Goal: Task Accomplishment & Management: Use online tool/utility

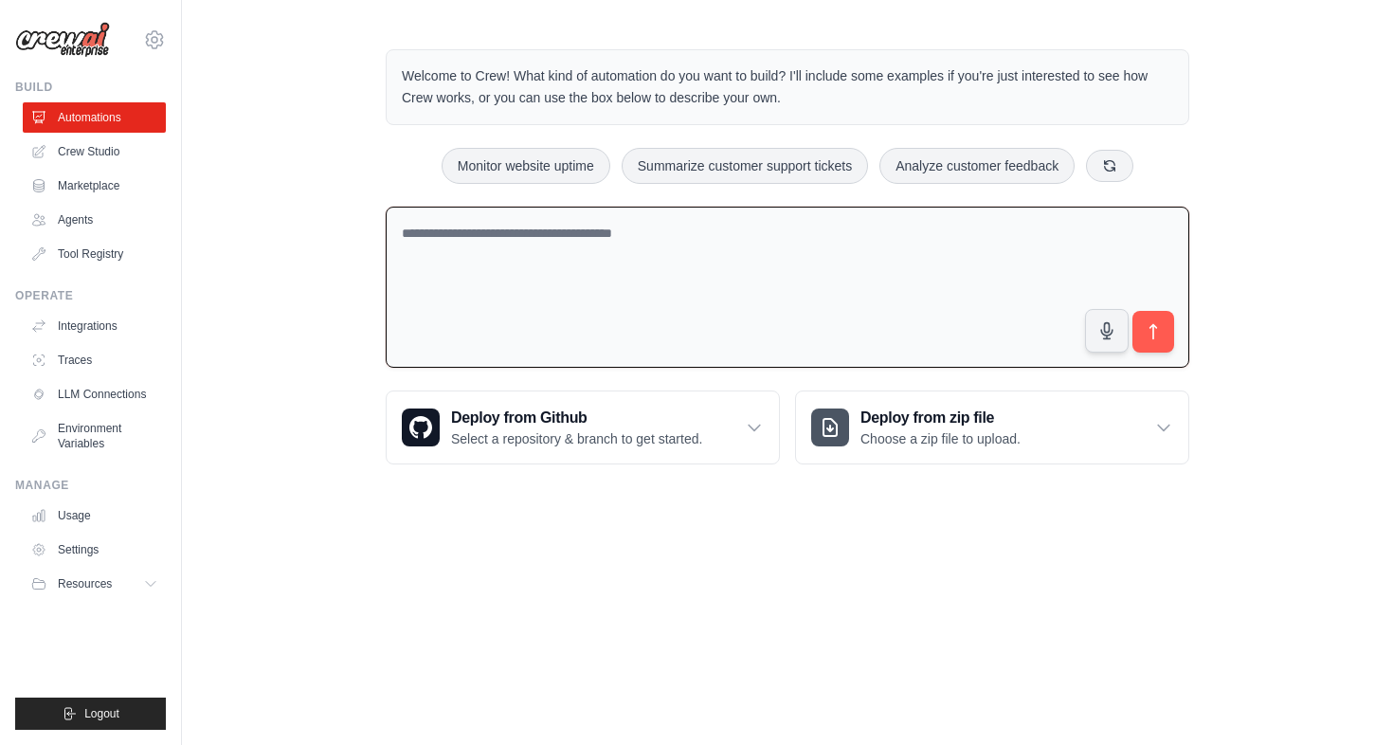
click at [727, 259] on textarea at bounding box center [788, 288] width 804 height 162
paste textarea "**********"
type textarea "**********"
click at [640, 278] on textarea at bounding box center [788, 288] width 804 height 162
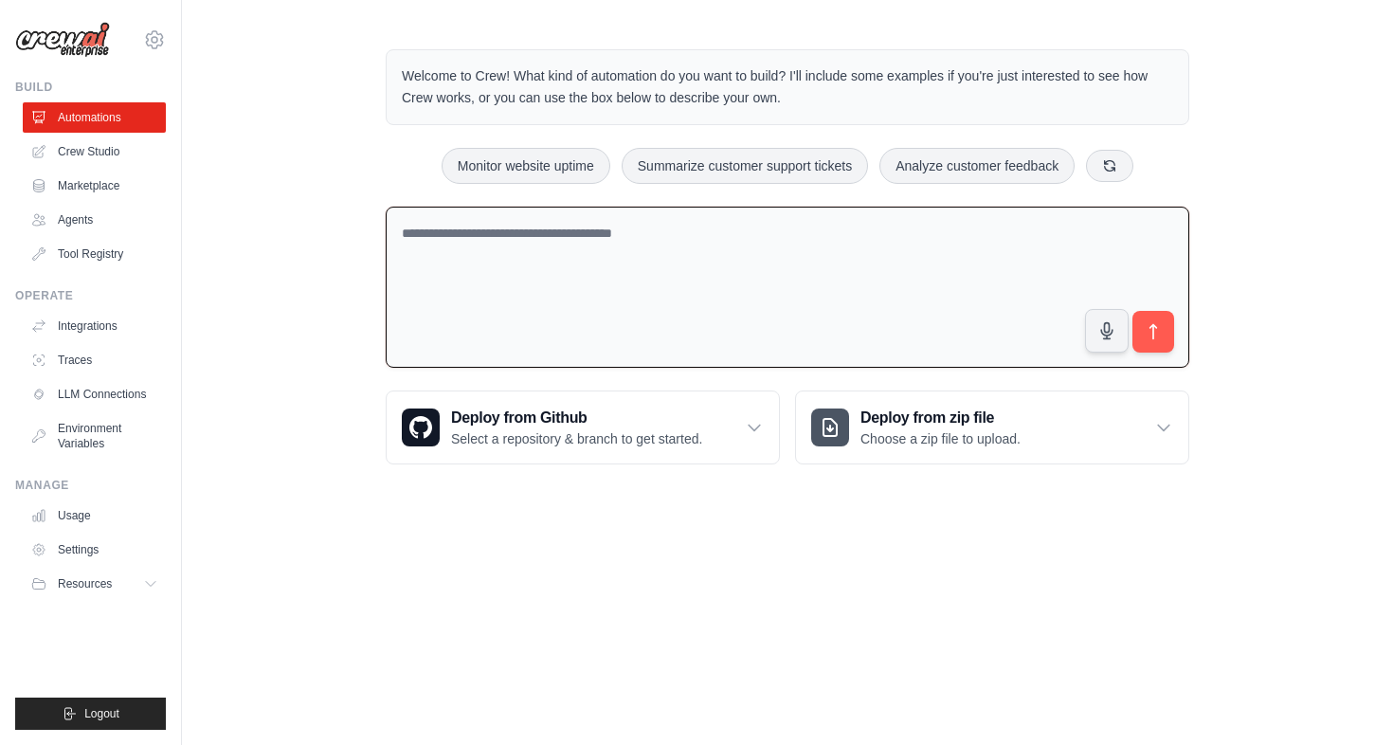
paste textarea "**********"
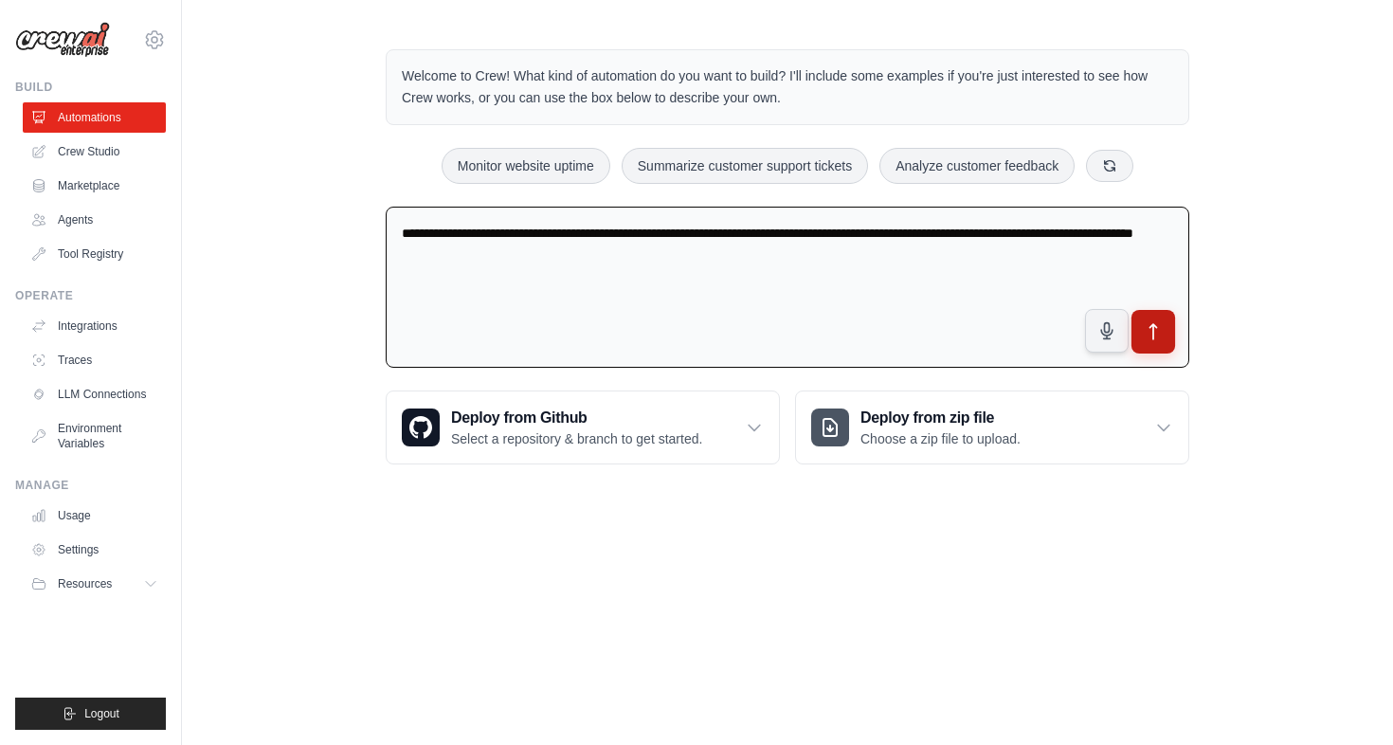
type textarea "**********"
click at [1158, 331] on icon "submit" at bounding box center [1154, 332] width 20 height 20
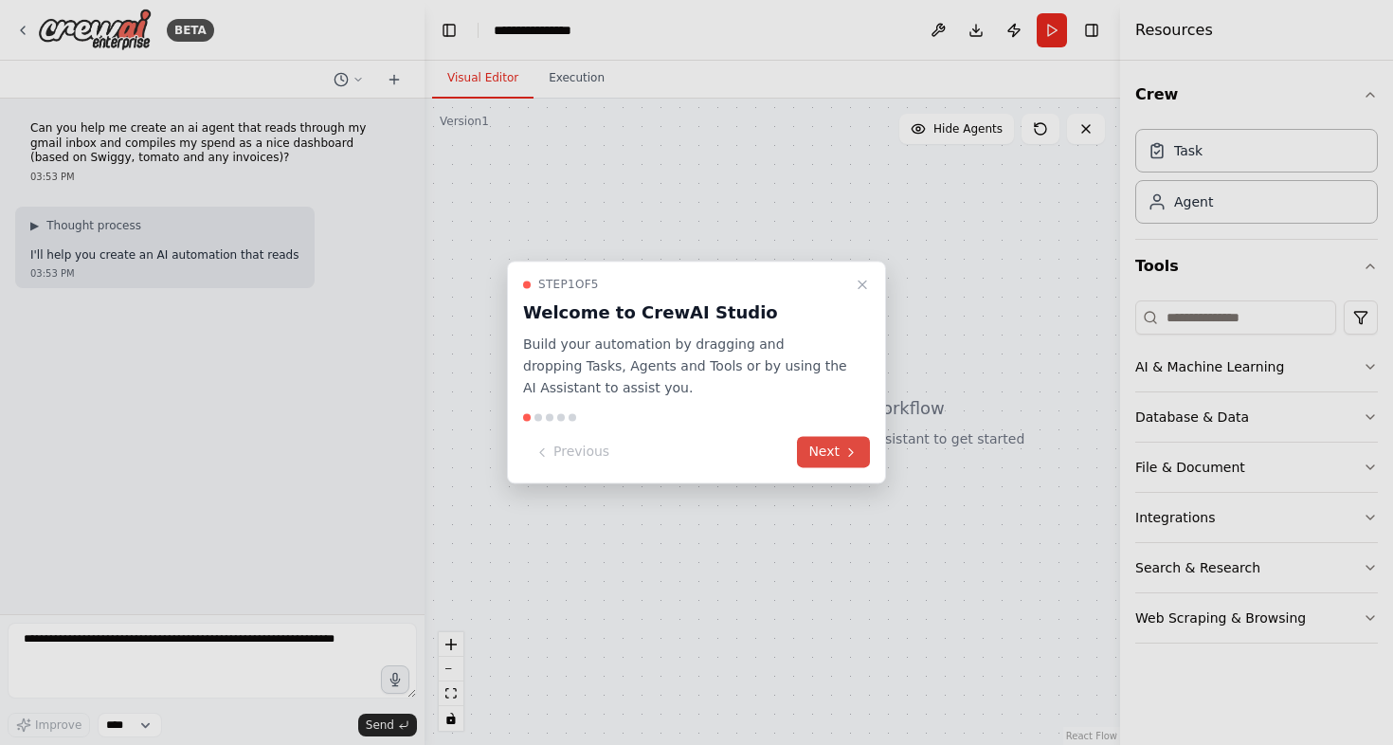
click at [828, 447] on button "Next" at bounding box center [833, 452] width 73 height 31
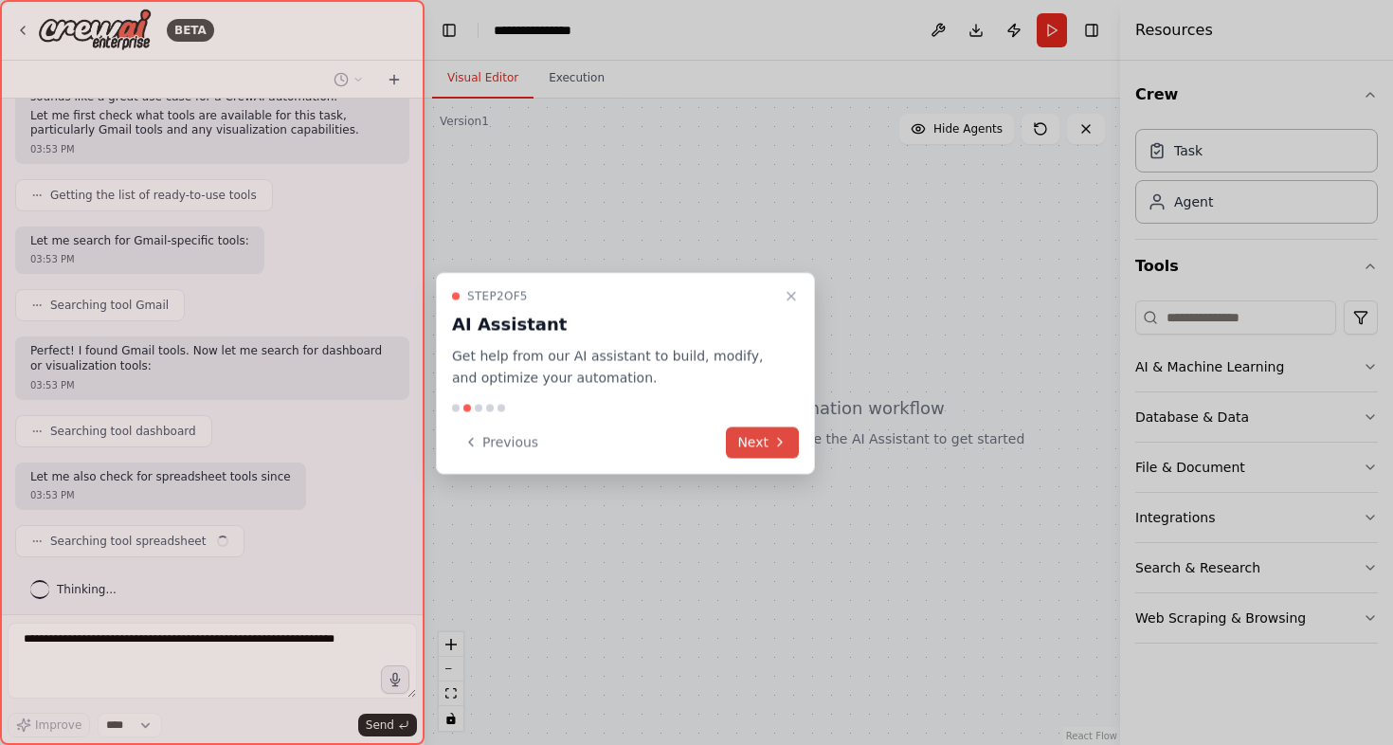
scroll to position [202, 0]
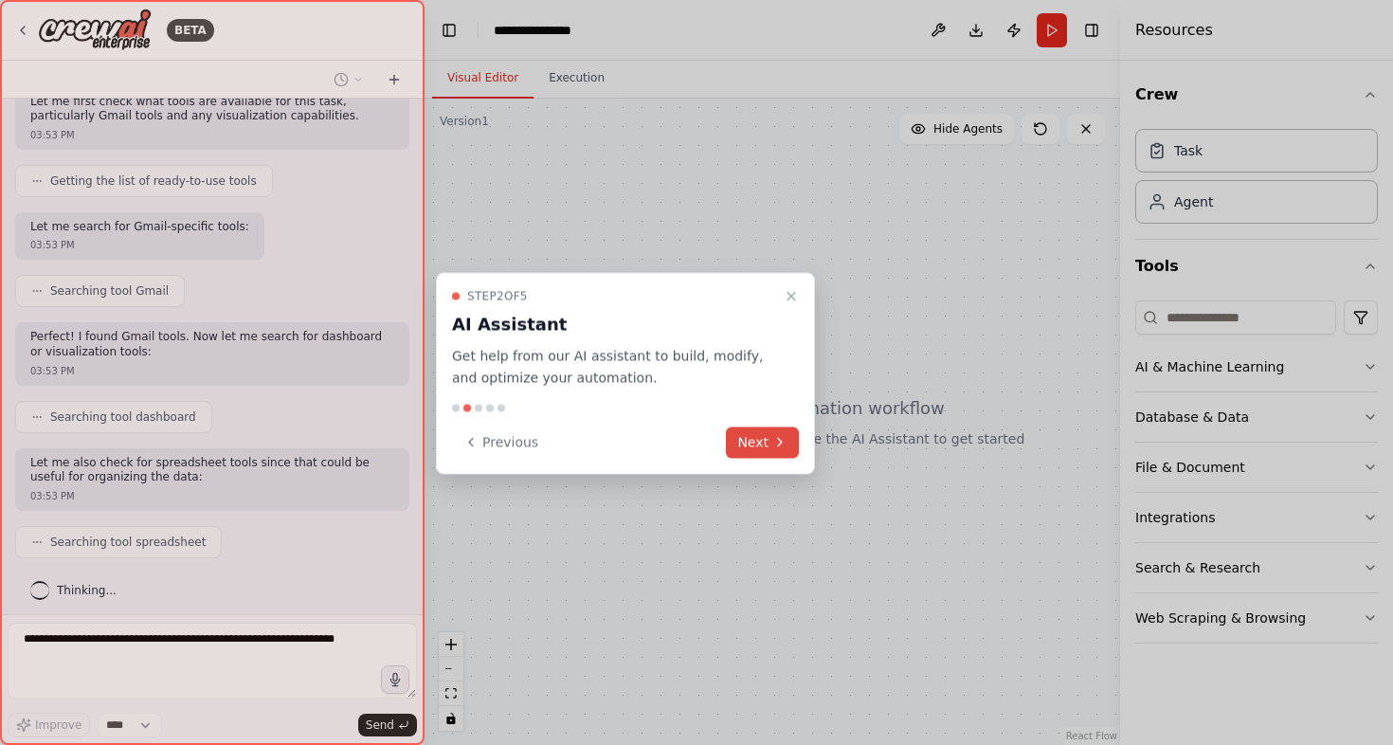
click at [775, 431] on button "Next" at bounding box center [762, 442] width 73 height 31
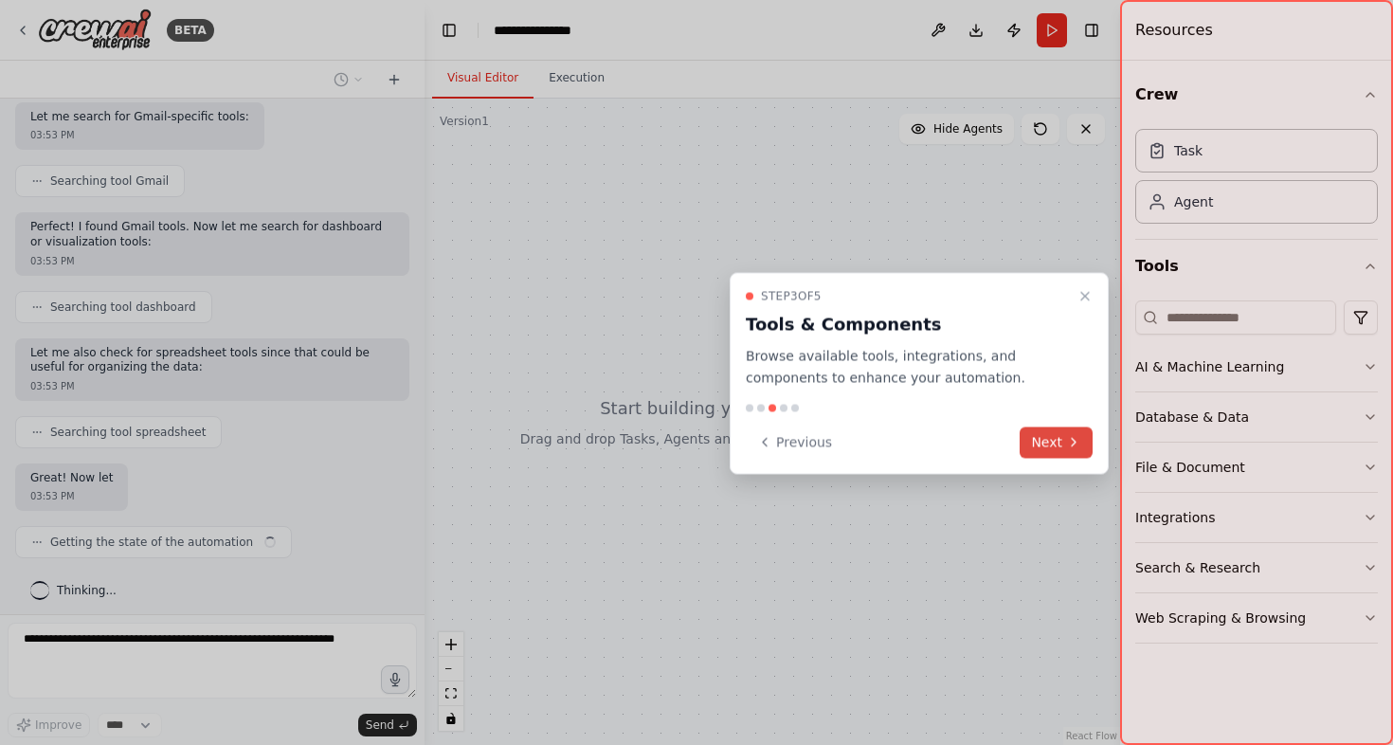
click at [1039, 449] on button "Next" at bounding box center [1056, 442] width 73 height 31
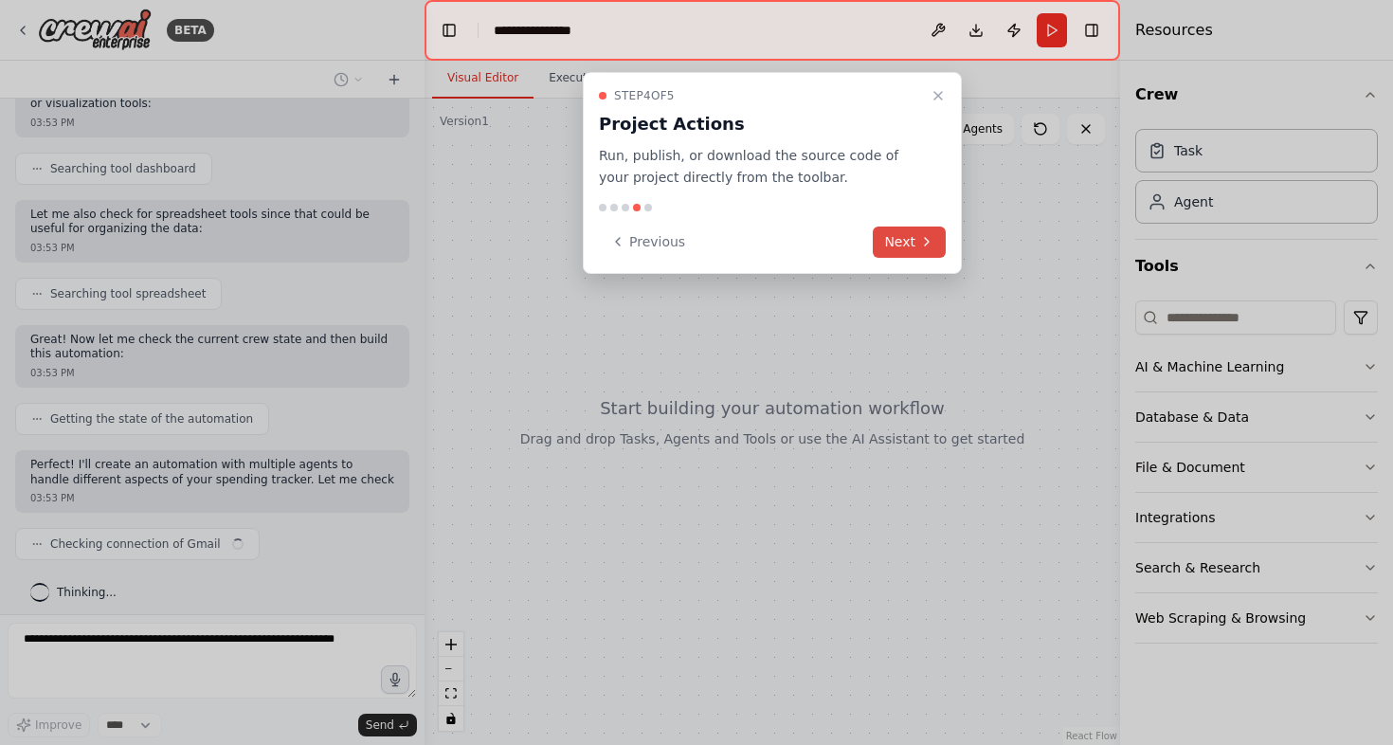
scroll to position [464, 0]
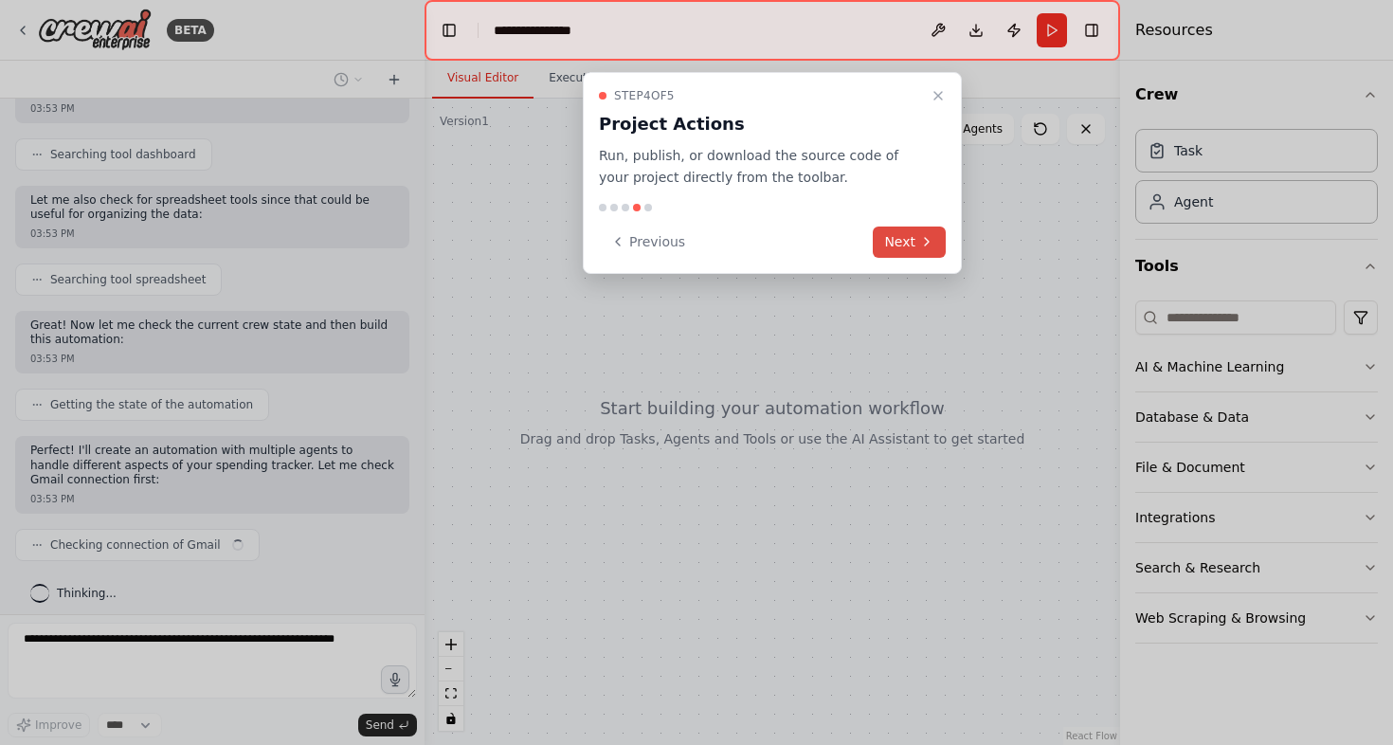
click at [938, 246] on button "Next" at bounding box center [909, 242] width 73 height 31
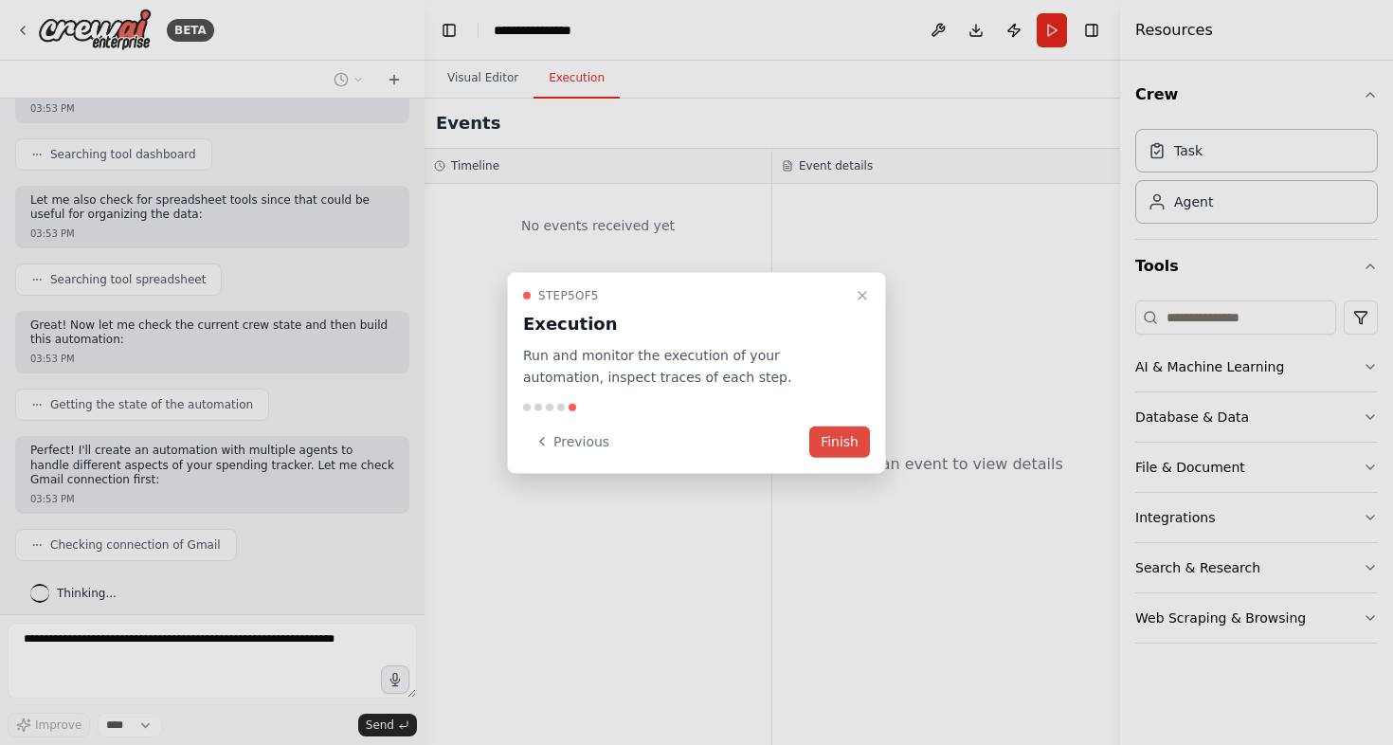
click at [850, 444] on button "Finish" at bounding box center [840, 441] width 61 height 31
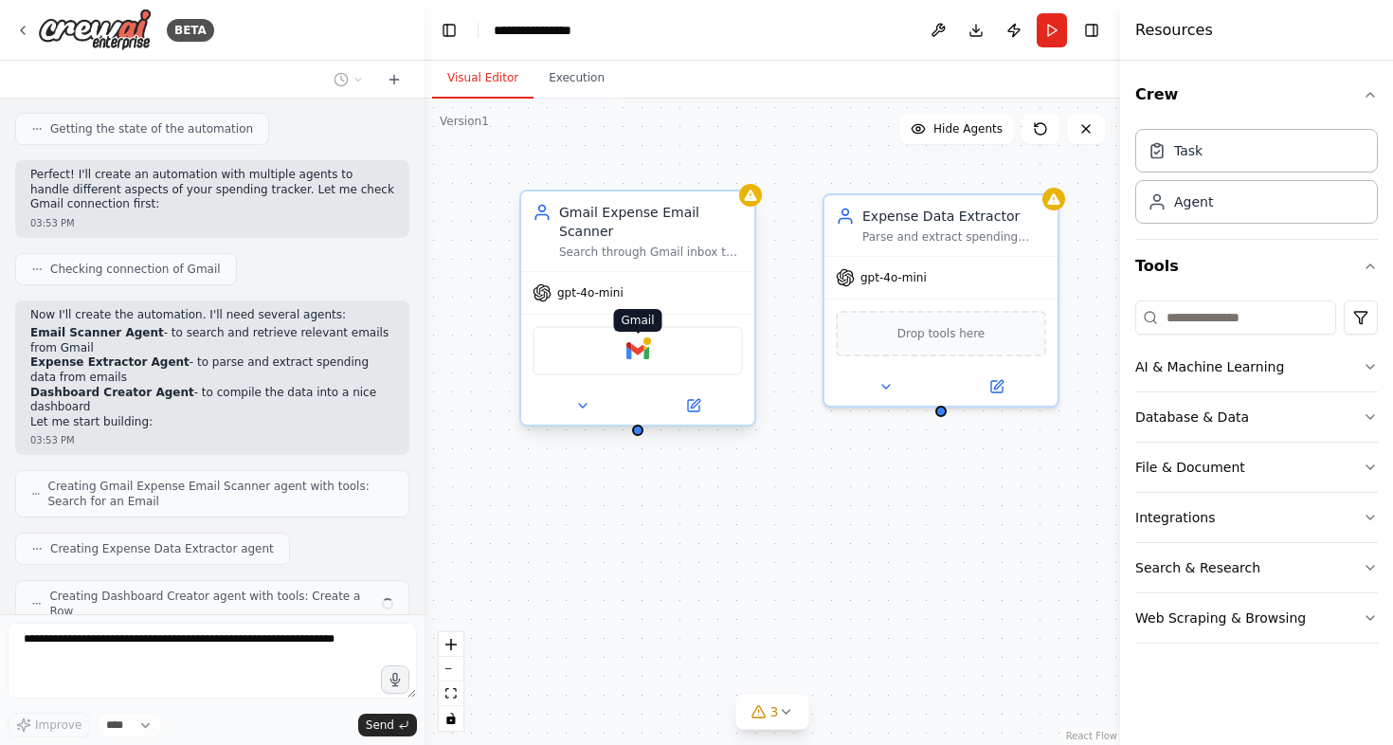
scroll to position [788, 0]
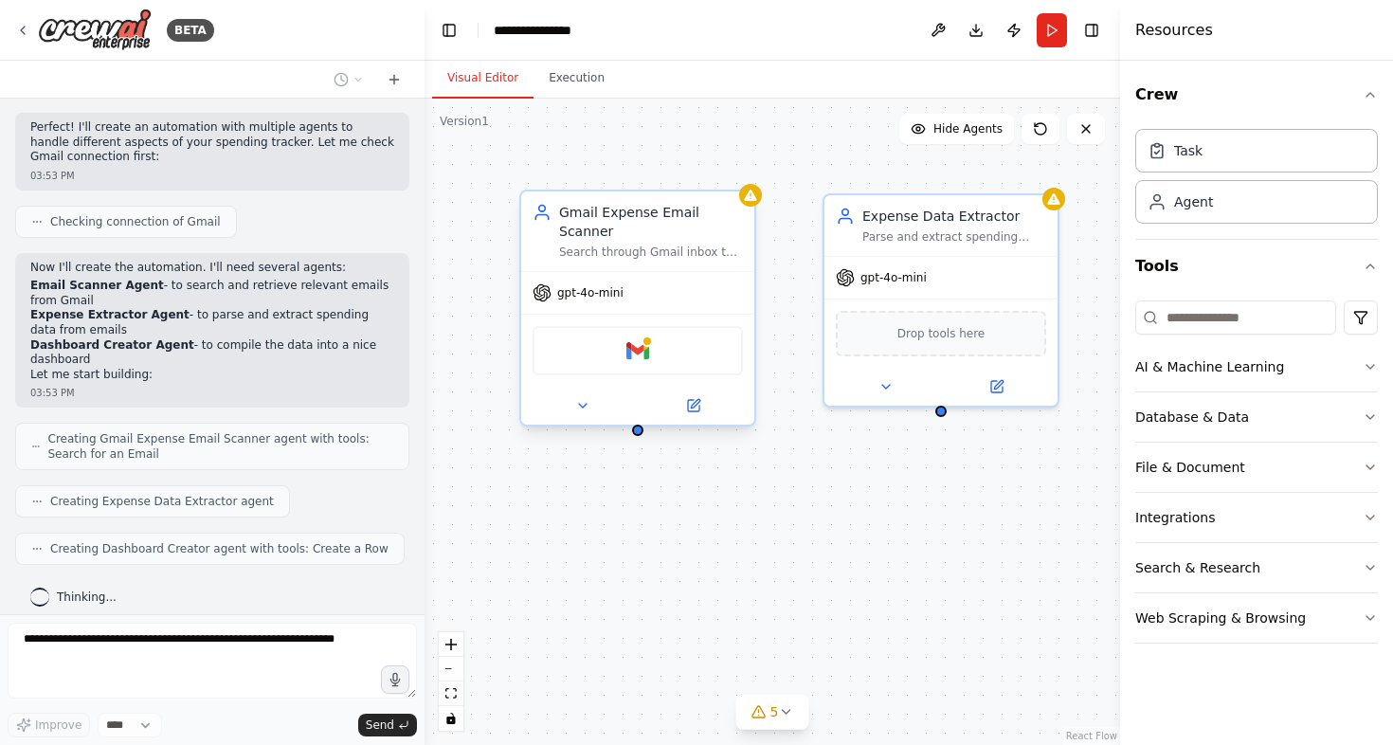
click at [752, 207] on div "Gmail Expense Email Scanner Search through Gmail inbox to find and retrieve ema…" at bounding box center [637, 231] width 233 height 80
click at [666, 361] on div "Gmail" at bounding box center [638, 350] width 210 height 49
click at [588, 407] on icon at bounding box center [582, 405] width 15 height 15
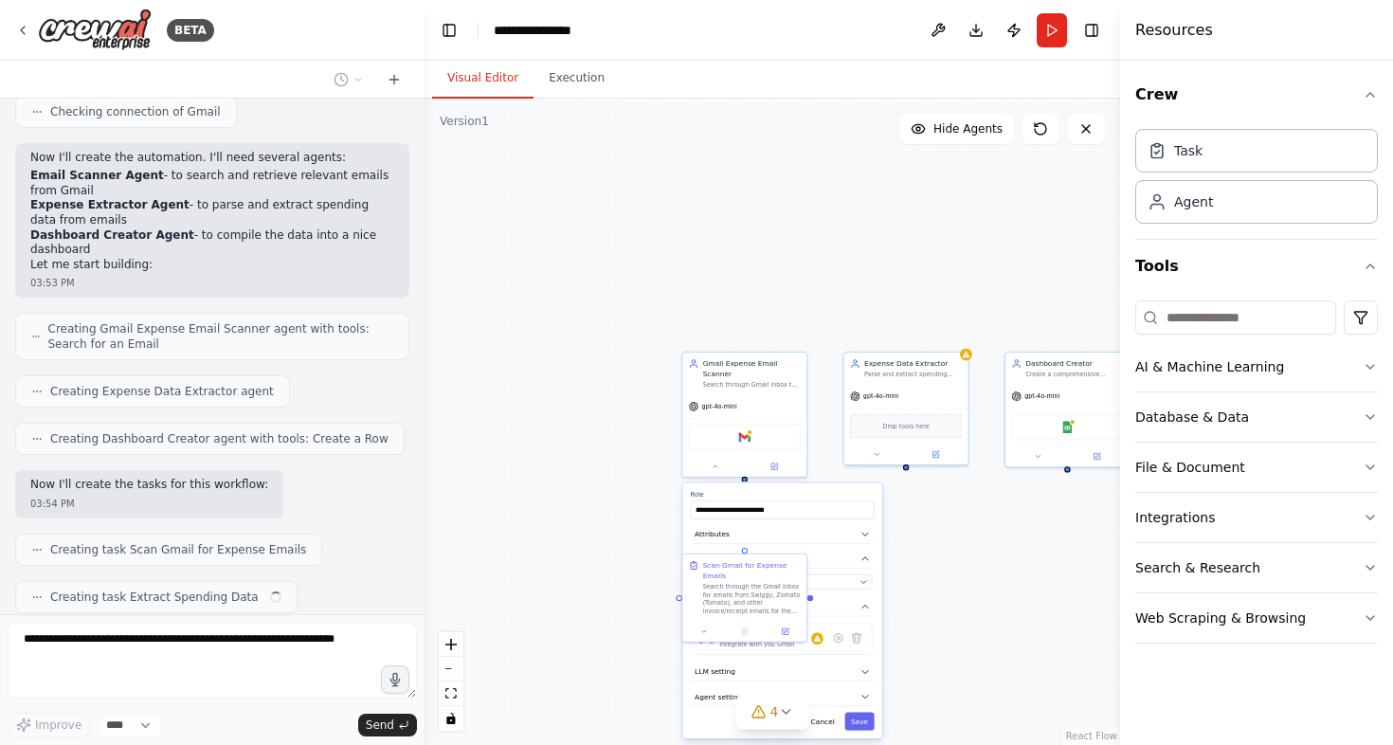
scroll to position [945, 0]
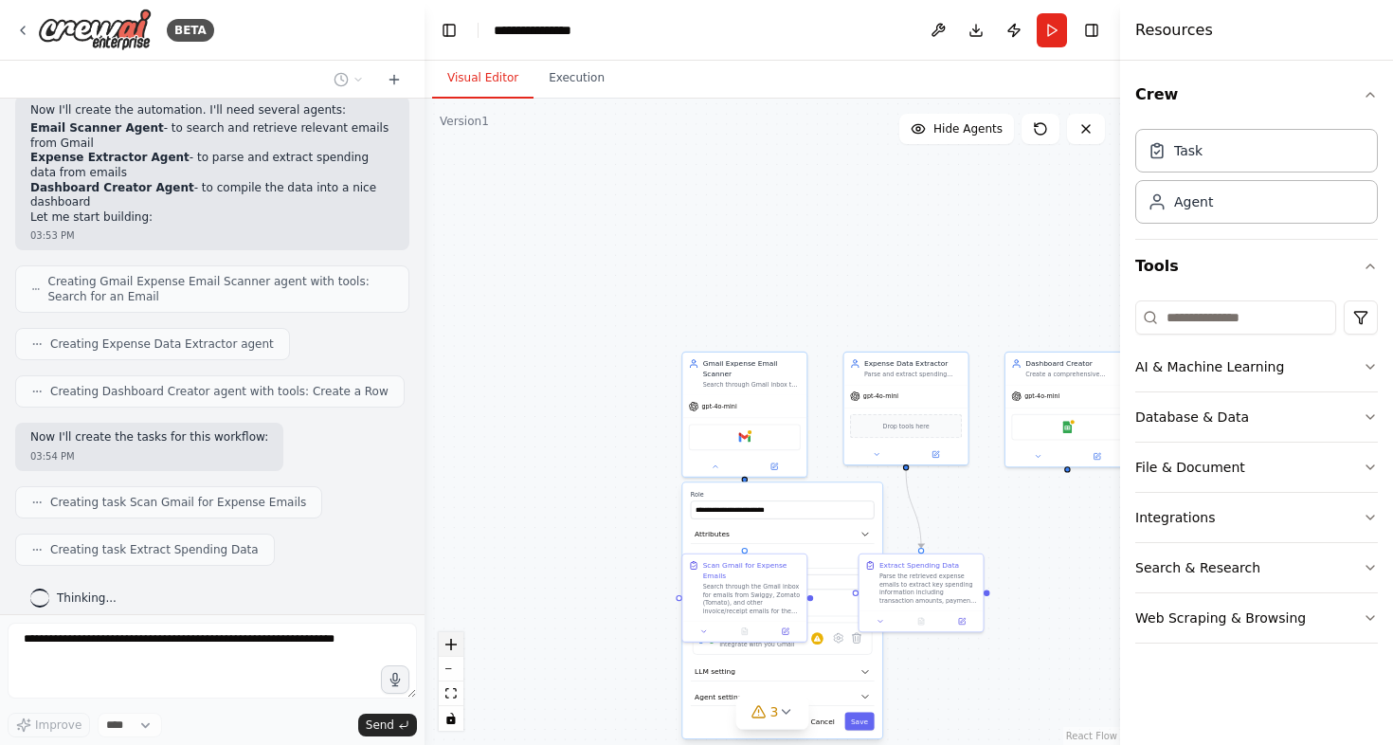
click at [455, 645] on icon "zoom in" at bounding box center [451, 644] width 11 height 11
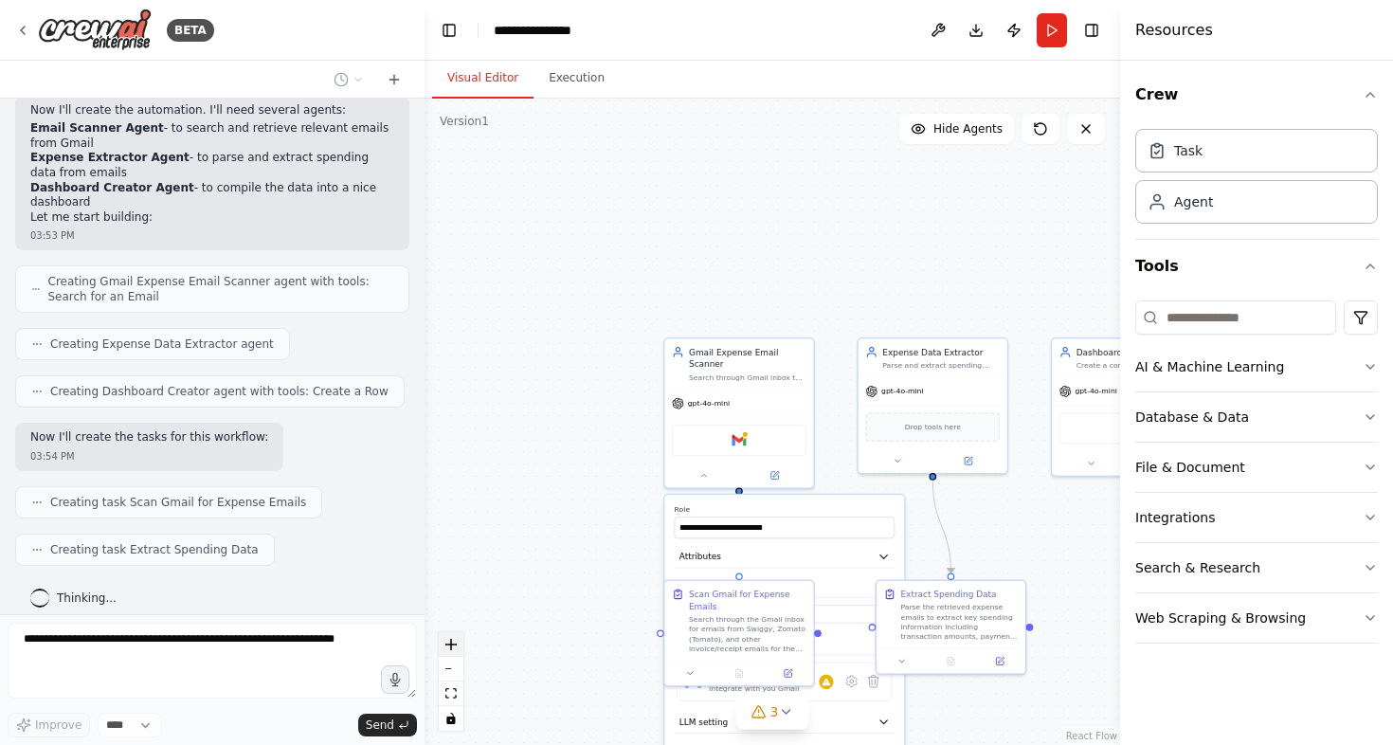
click at [454, 646] on icon "zoom in" at bounding box center [451, 644] width 11 height 11
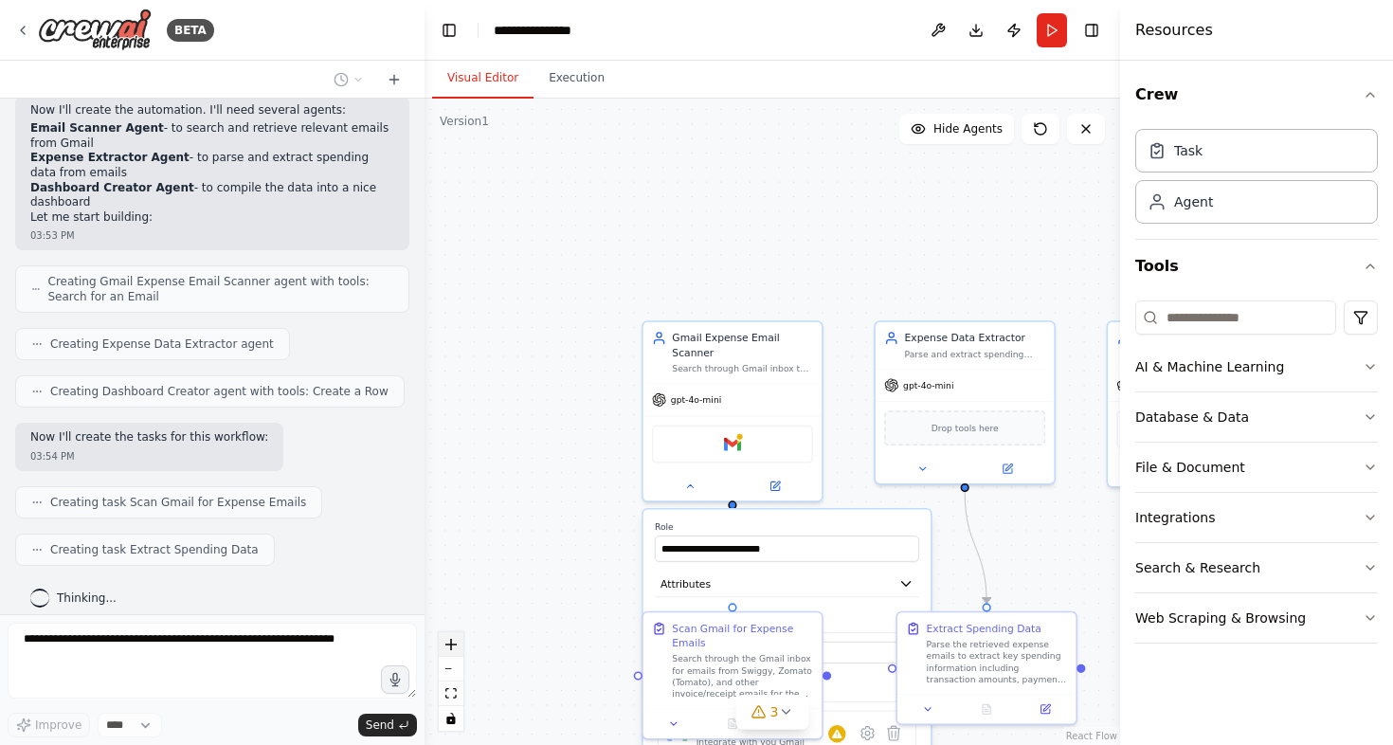
click at [454, 646] on icon "zoom in" at bounding box center [451, 644] width 11 height 11
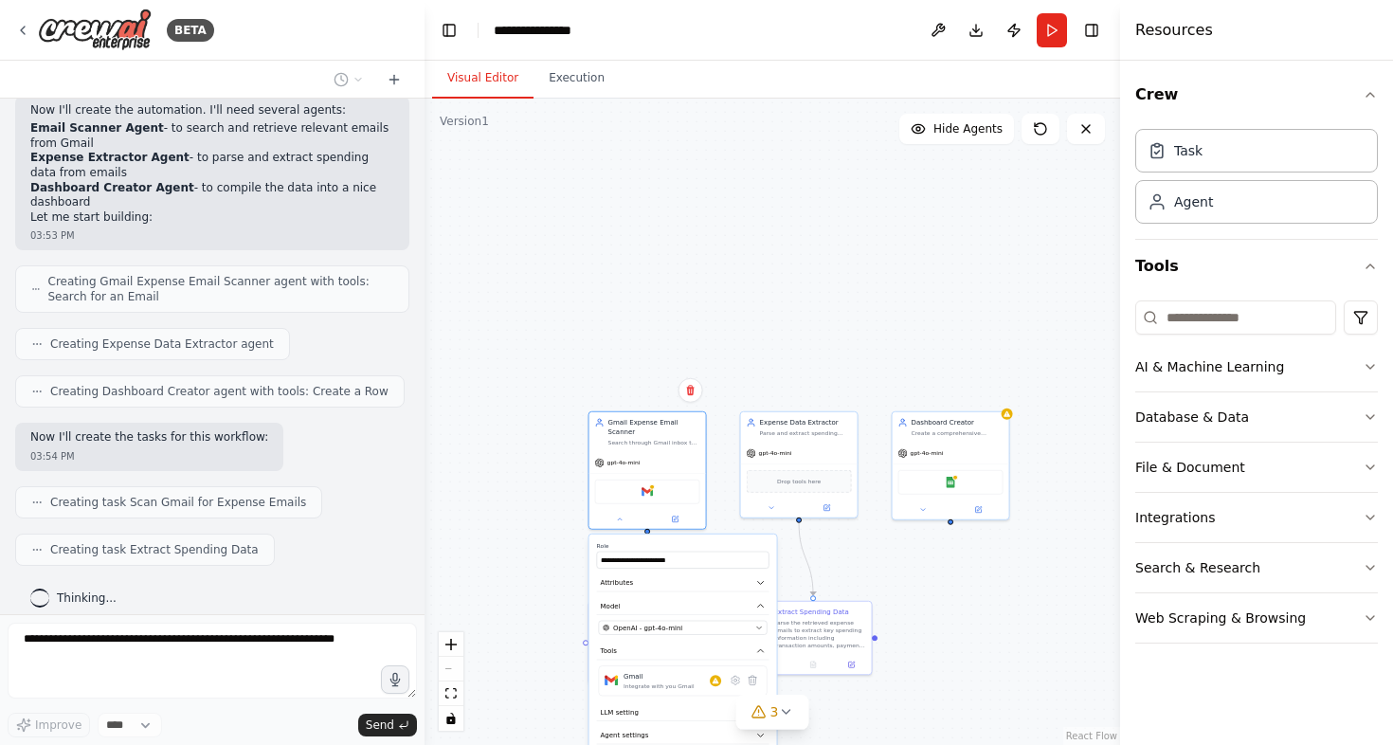
click at [733, 641] on div "**********" at bounding box center [684, 655] width 188 height 241
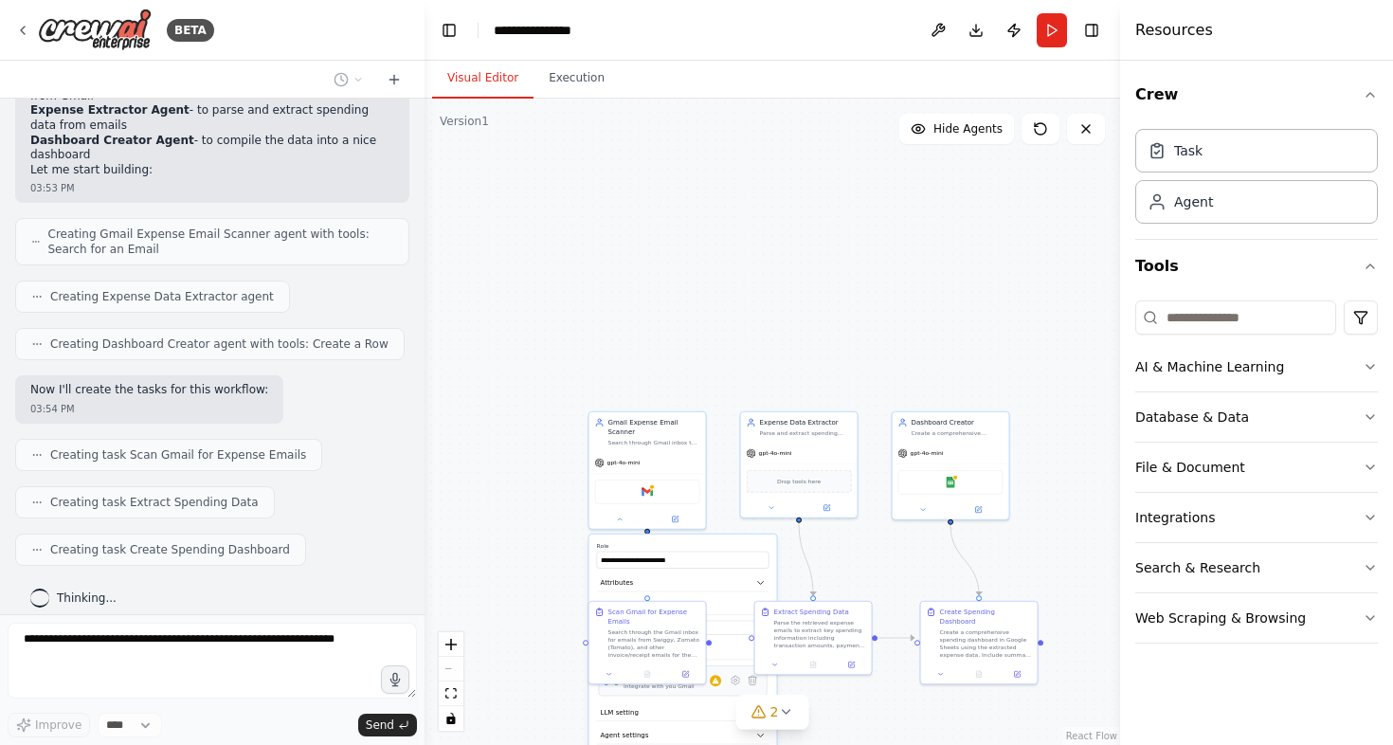
scroll to position [1102, 0]
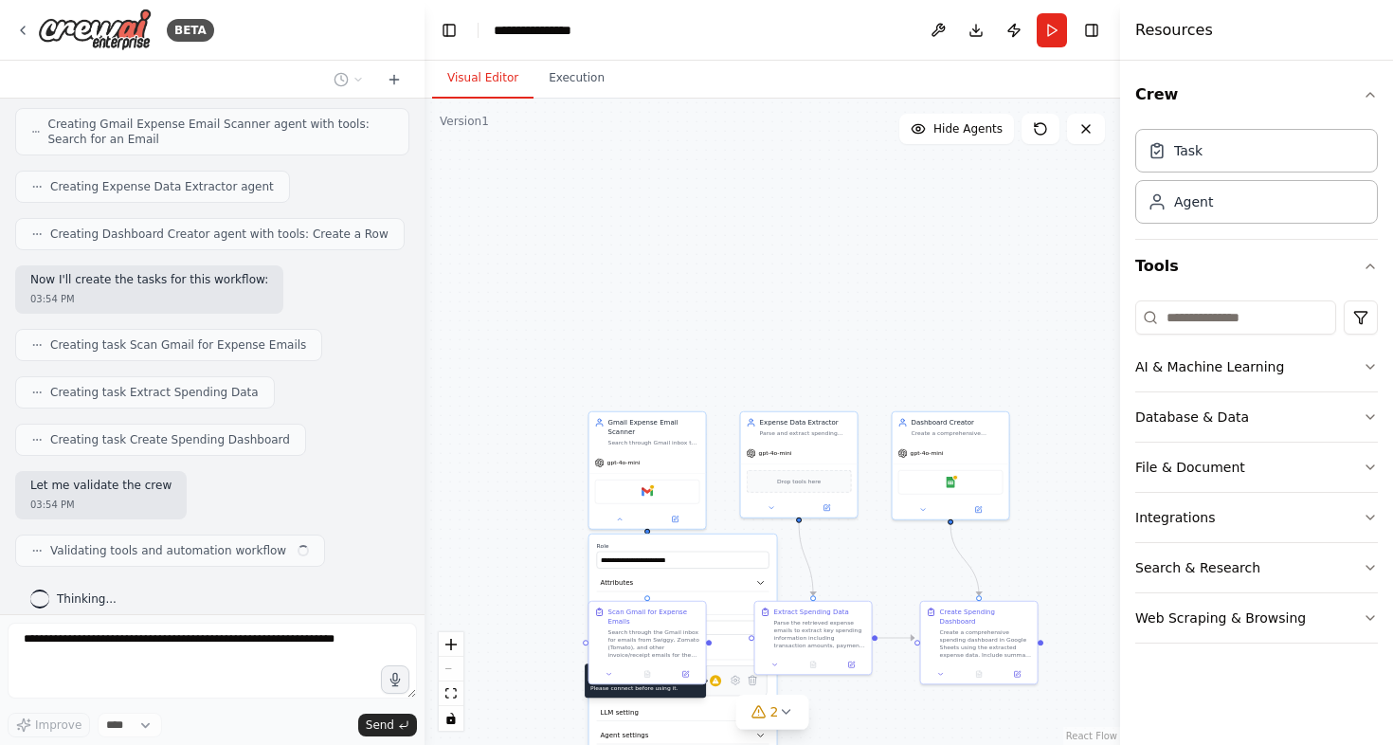
click at [717, 686] on div at bounding box center [715, 680] width 11 height 11
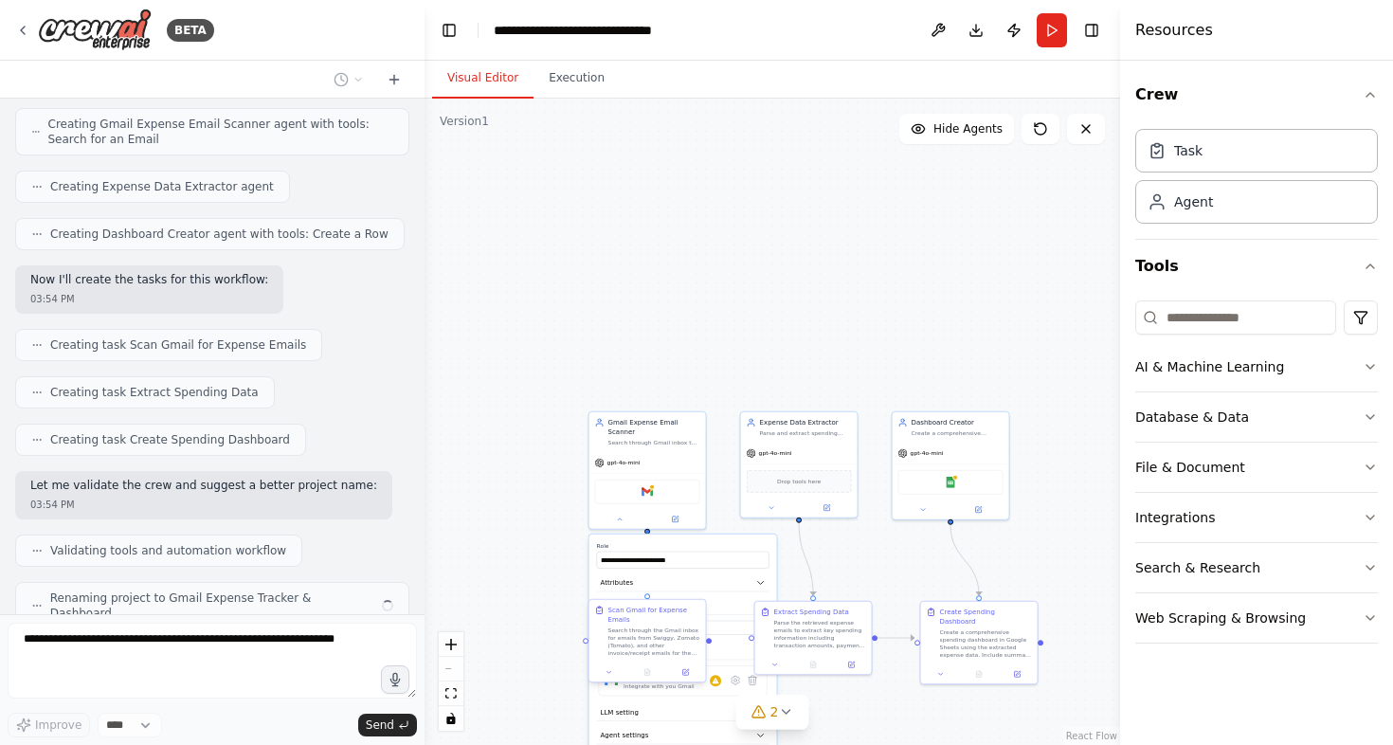
scroll to position [1150, 0]
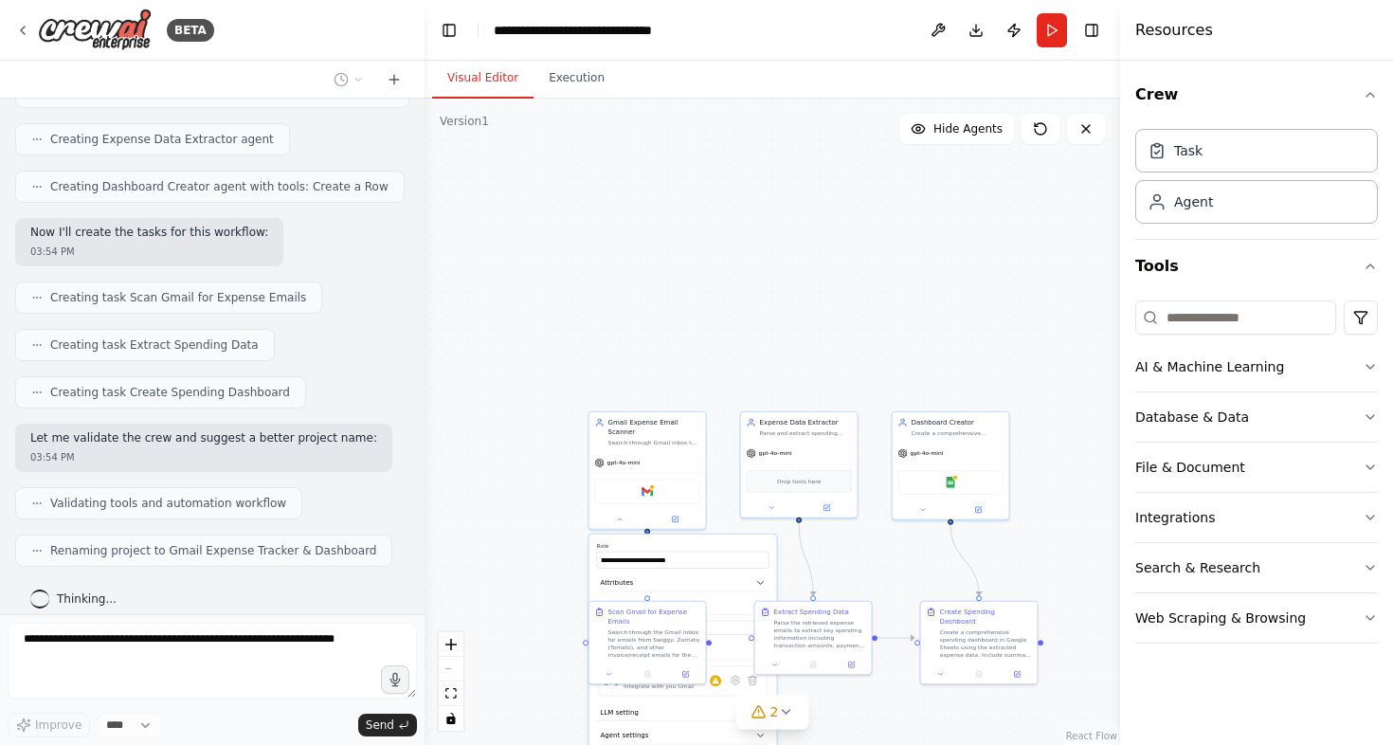
click at [538, 553] on div ".deletable-edge-delete-btn { width: 20px; height: 20px; border: 0px solid #ffff…" at bounding box center [773, 422] width 696 height 646
click at [460, 646] on button "zoom in" at bounding box center [451, 644] width 25 height 25
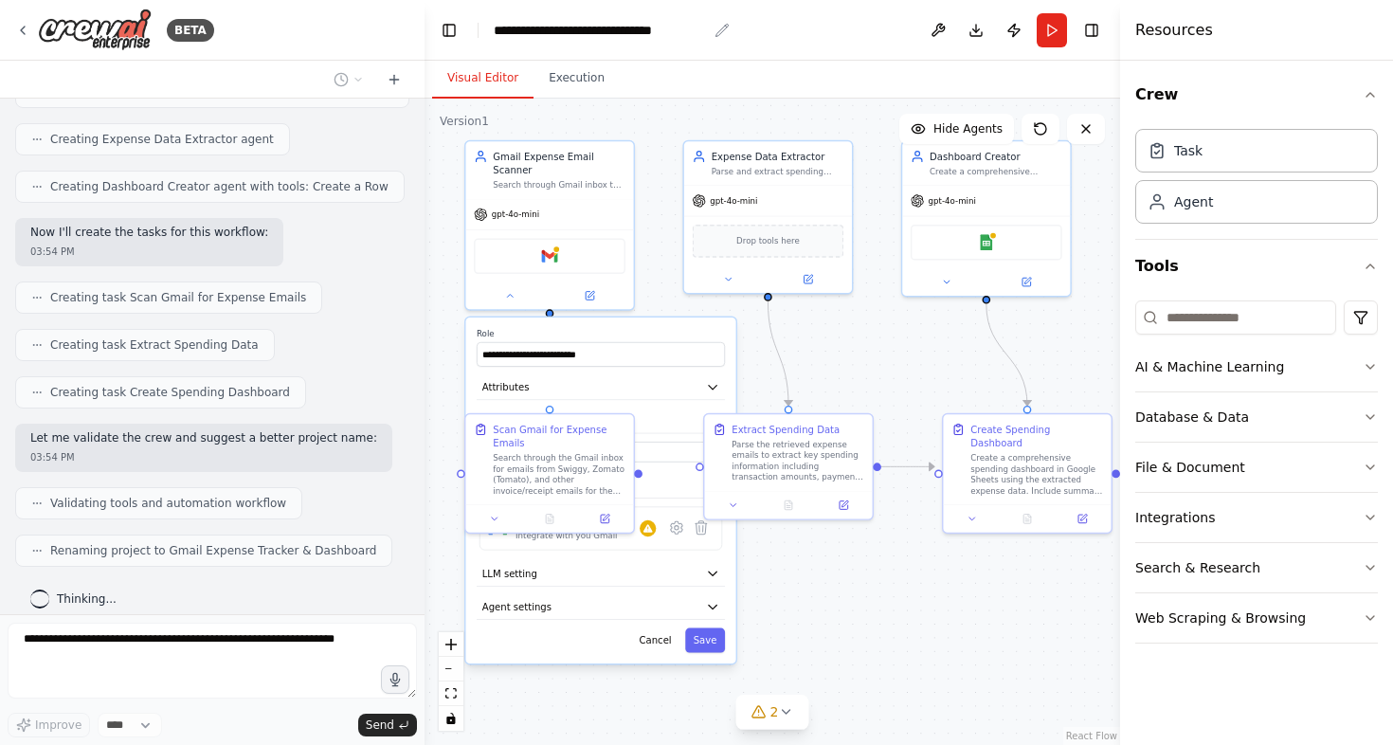
drag, startPoint x: 646, startPoint y: 300, endPoint x: 604, endPoint y: 32, distance: 270.7
click at [604, 32] on main "**********" at bounding box center [773, 372] width 696 height 745
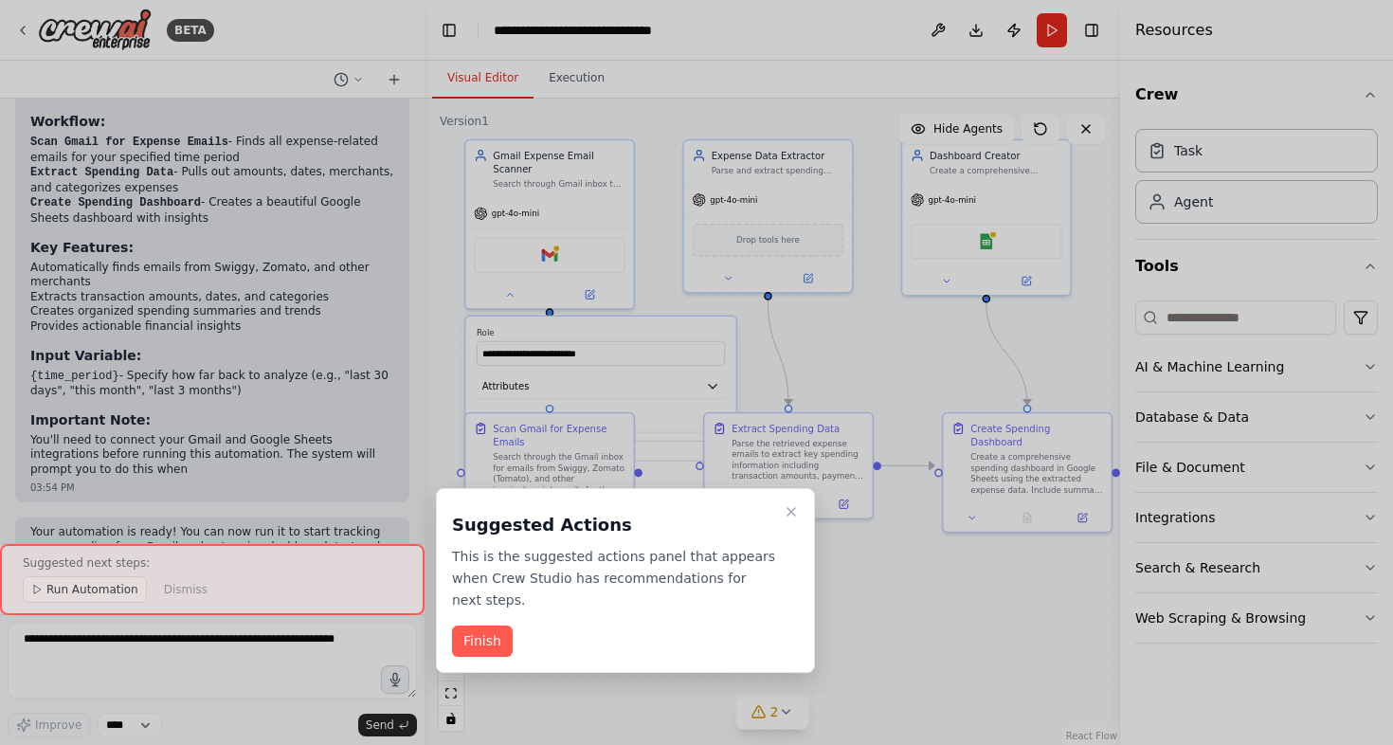
scroll to position [1841, 0]
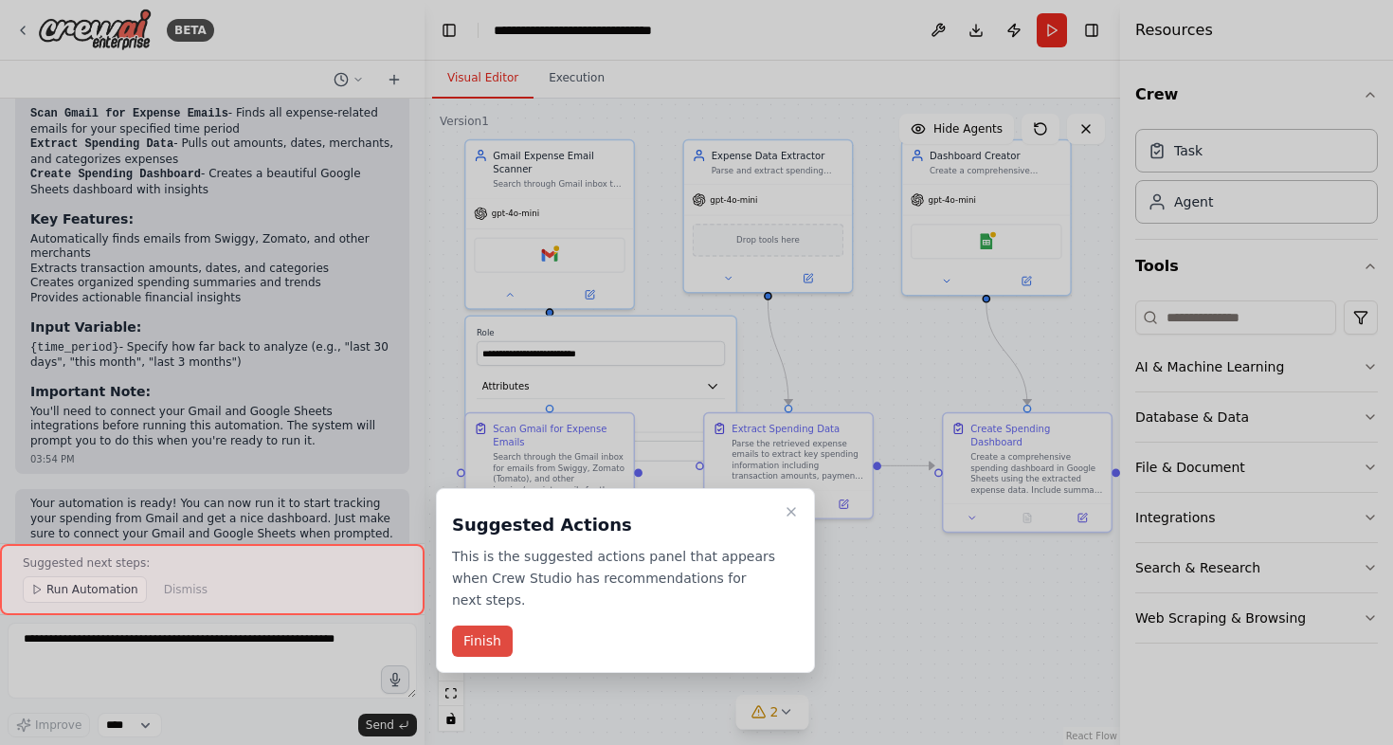
click at [471, 646] on button "Finish" at bounding box center [482, 641] width 61 height 31
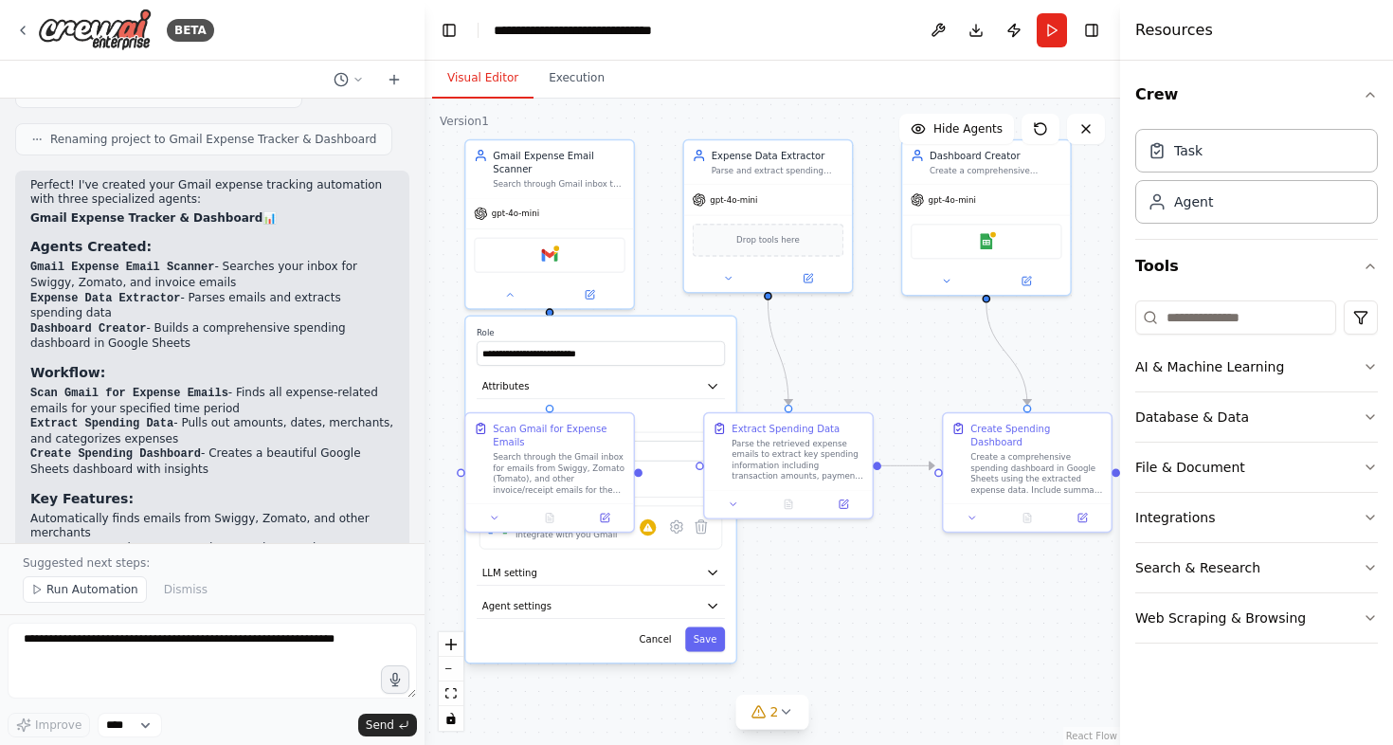
scroll to position [1560, 0]
click at [88, 588] on span "Run Automation" at bounding box center [92, 589] width 92 height 15
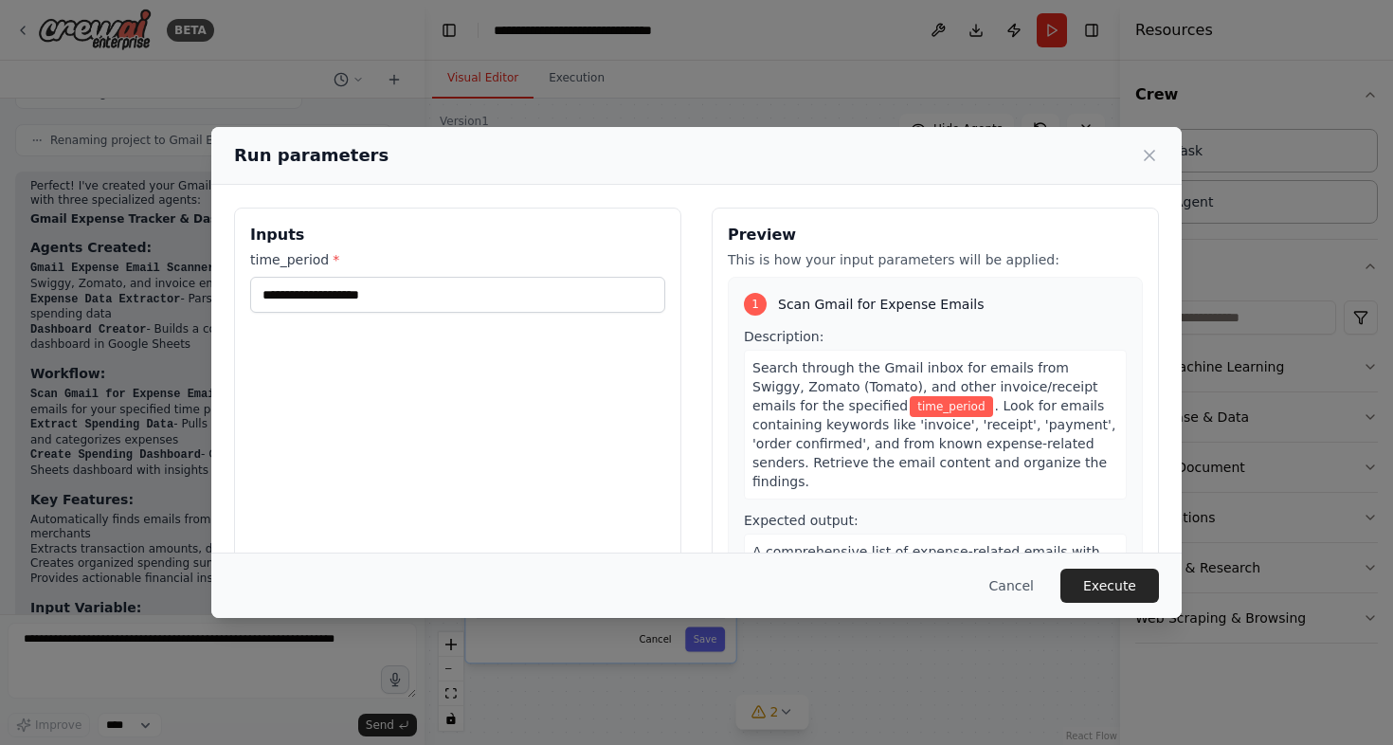
scroll to position [0, 0]
click at [361, 298] on input "time_period *" at bounding box center [457, 295] width 415 height 36
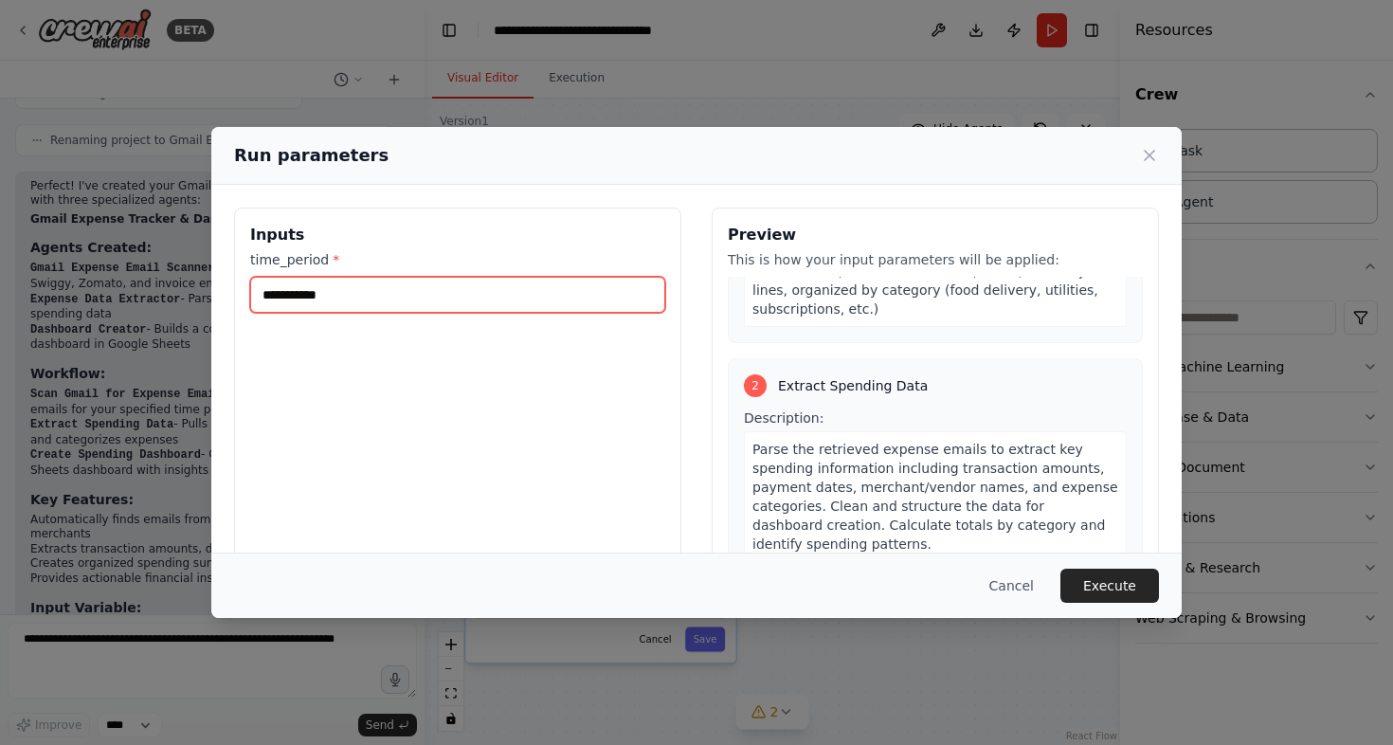
scroll to position [302, 0]
type input "**********"
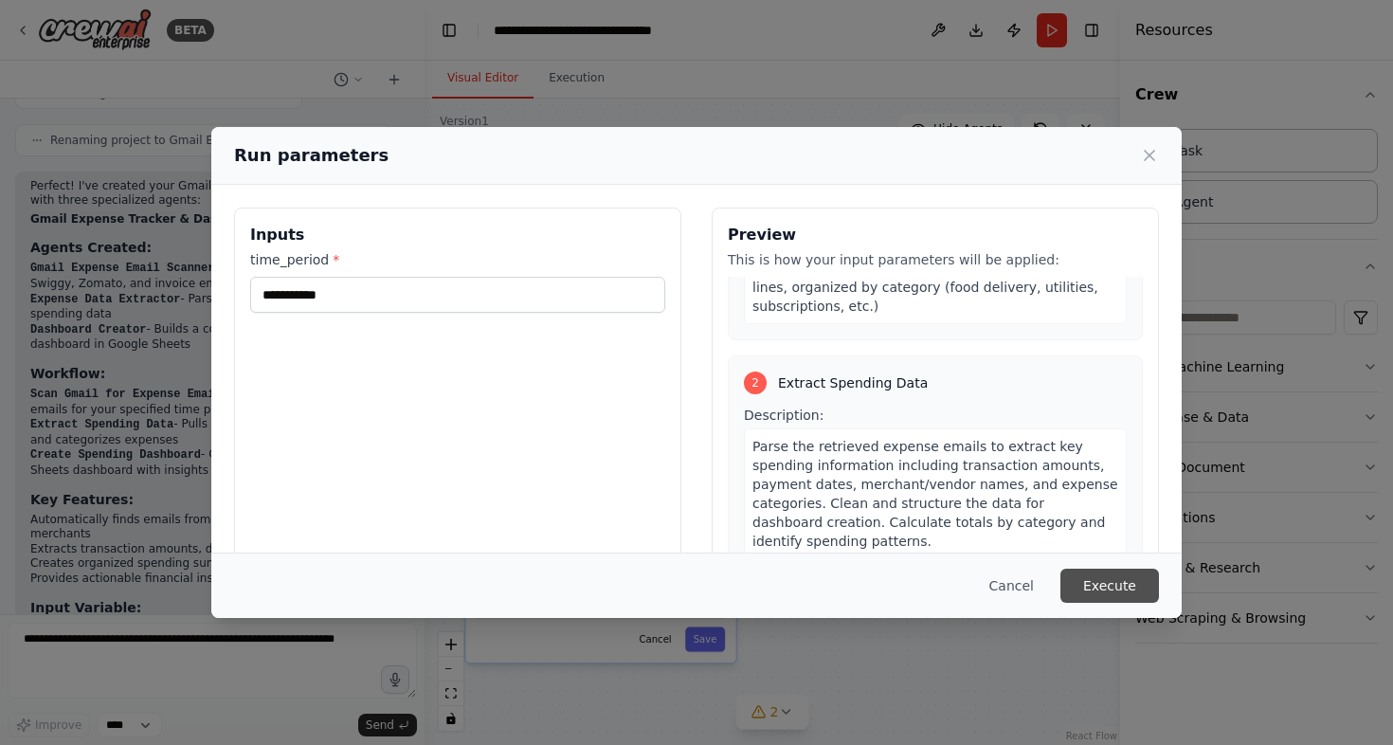
click at [1099, 590] on button "Execute" at bounding box center [1110, 586] width 99 height 34
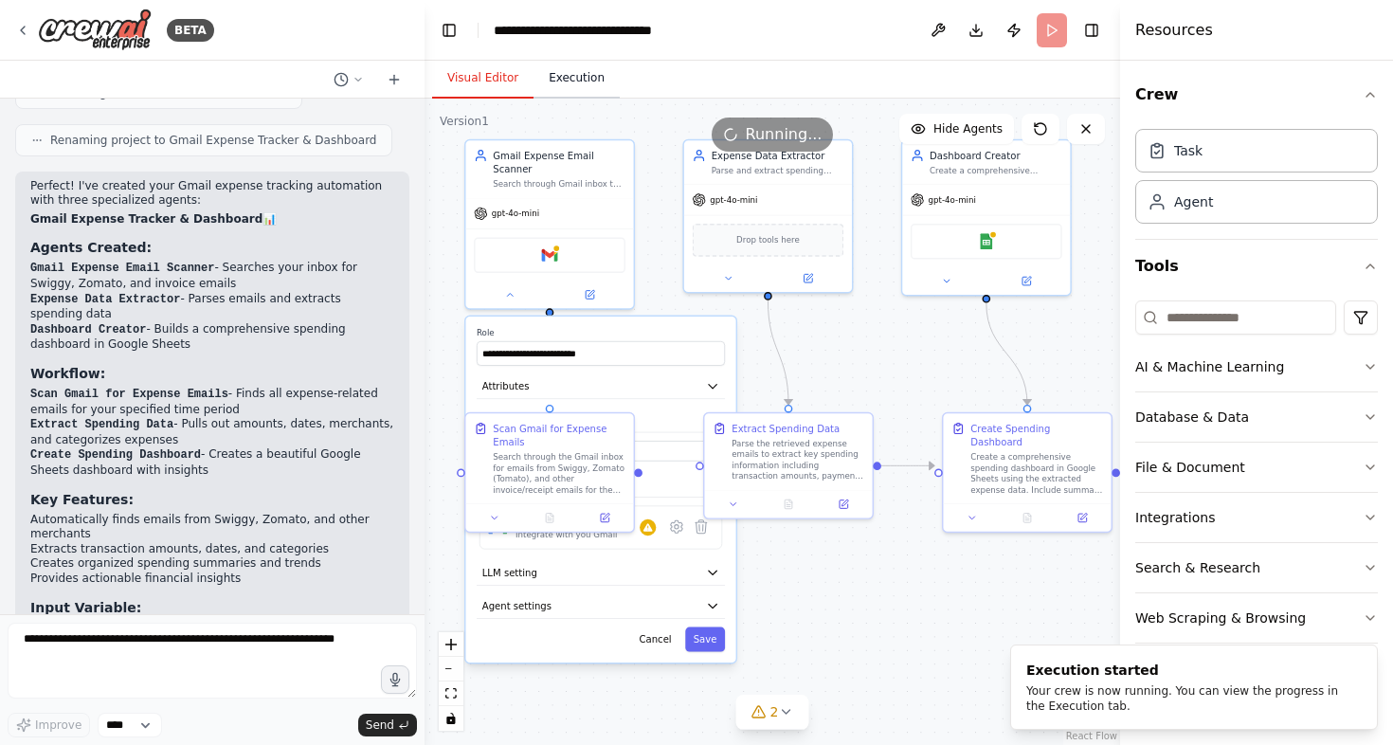
click at [555, 88] on button "Execution" at bounding box center [577, 79] width 86 height 40
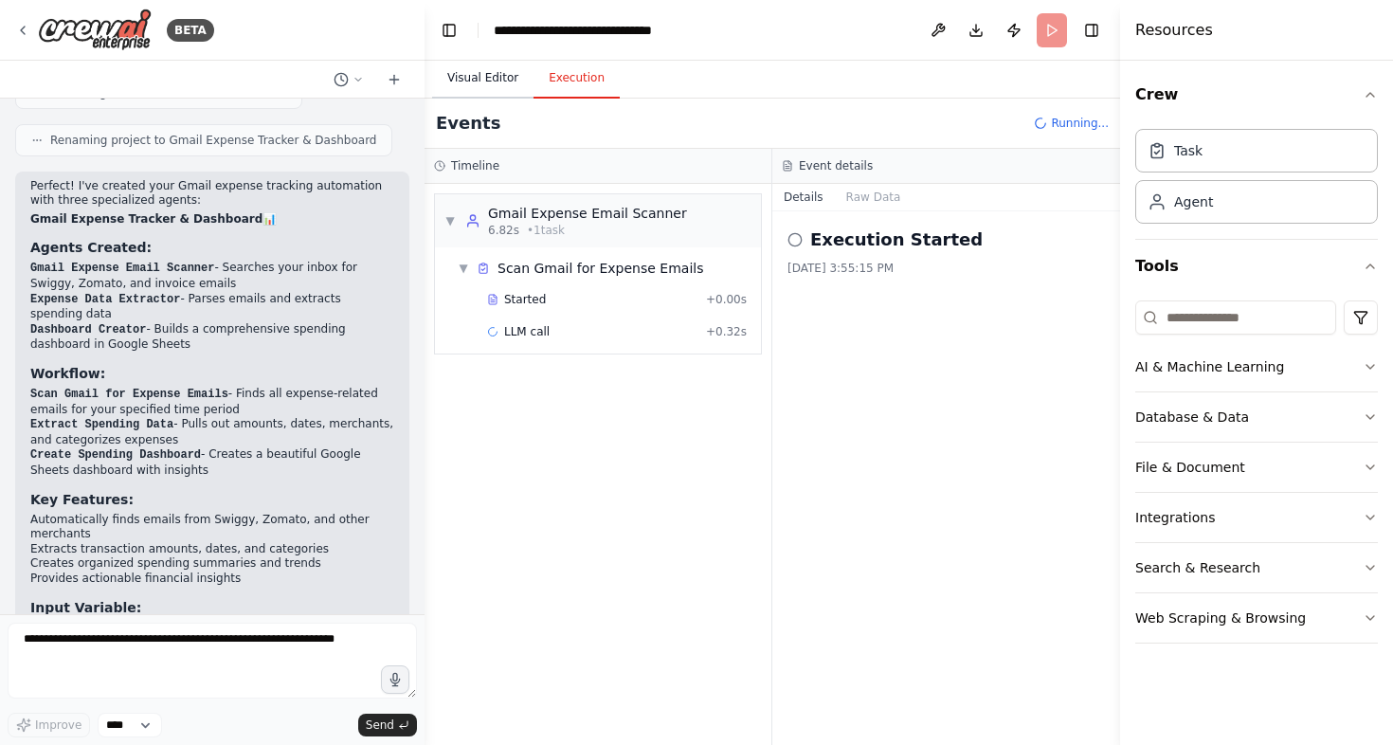
click at [477, 83] on button "Visual Editor" at bounding box center [482, 79] width 101 height 40
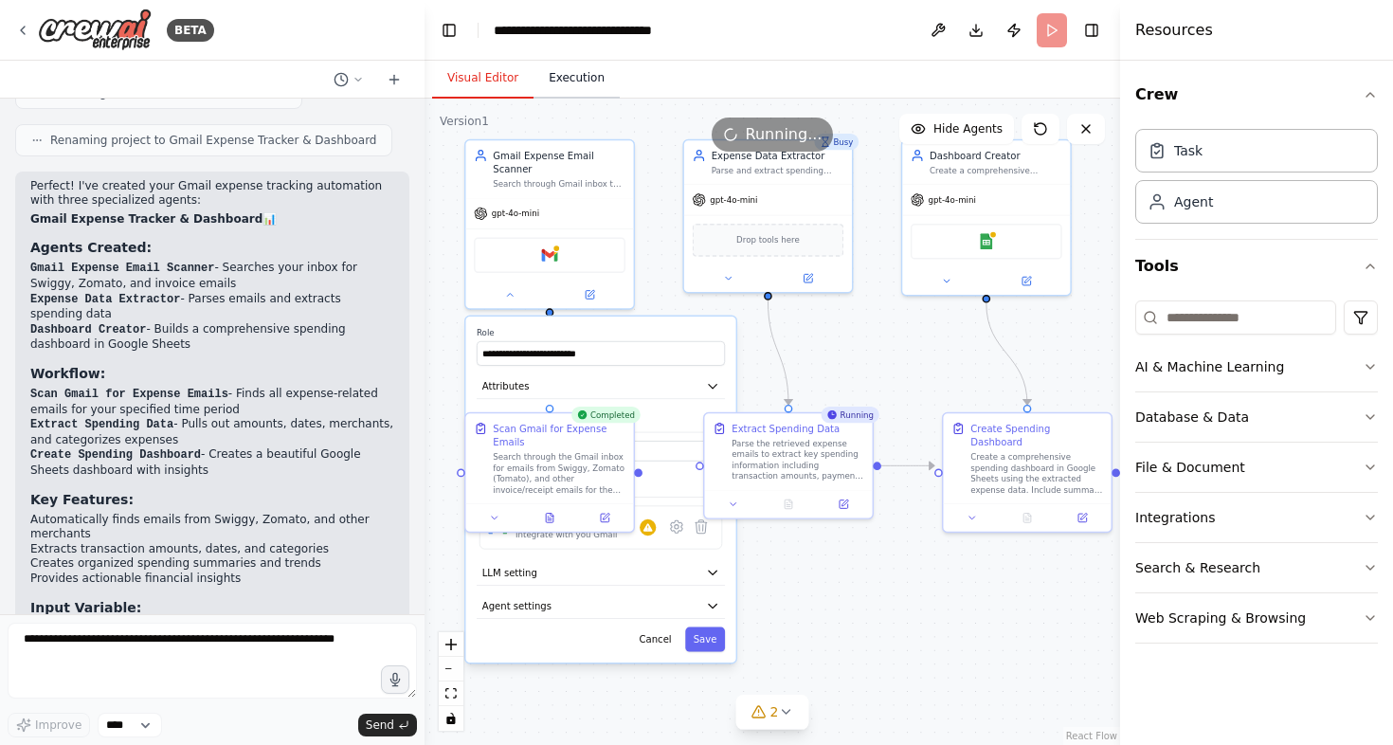
click at [578, 77] on button "Execution" at bounding box center [577, 79] width 86 height 40
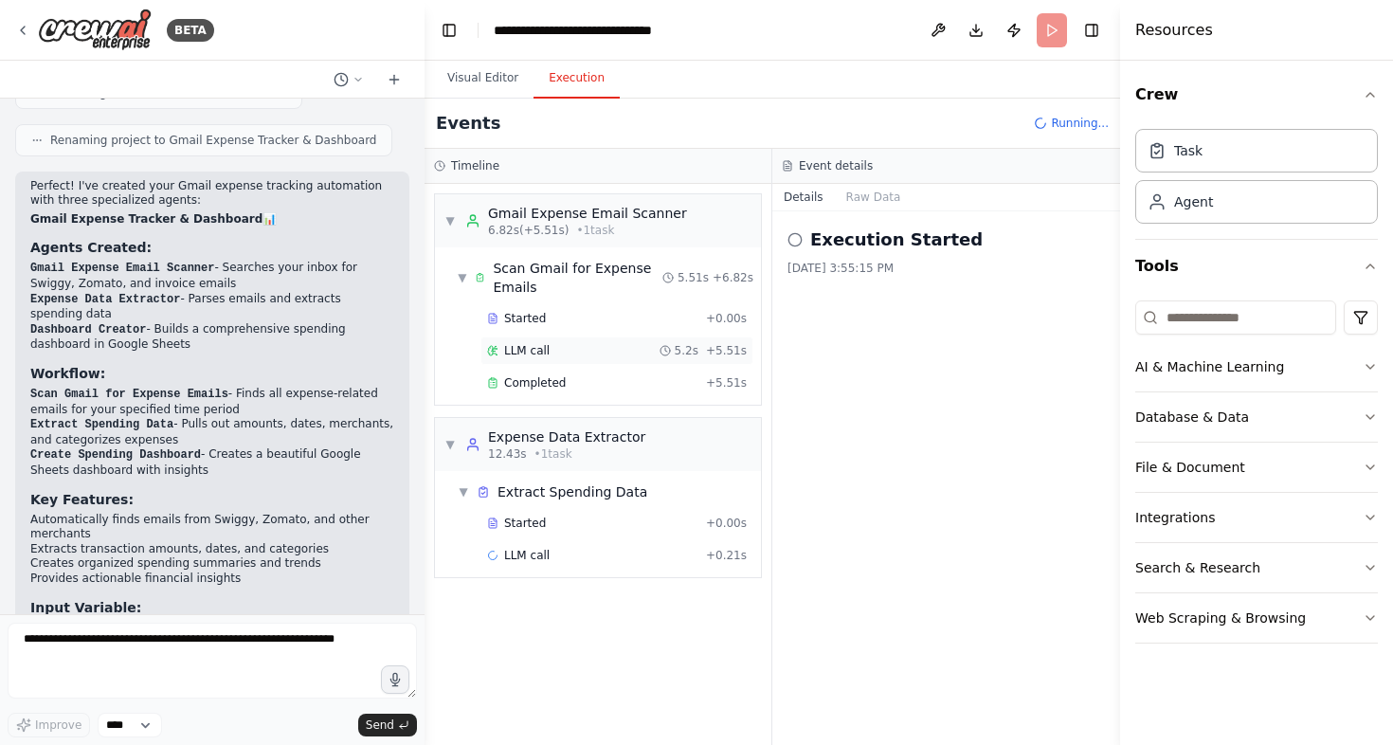
click at [527, 343] on span "LLM call" at bounding box center [526, 350] width 45 height 15
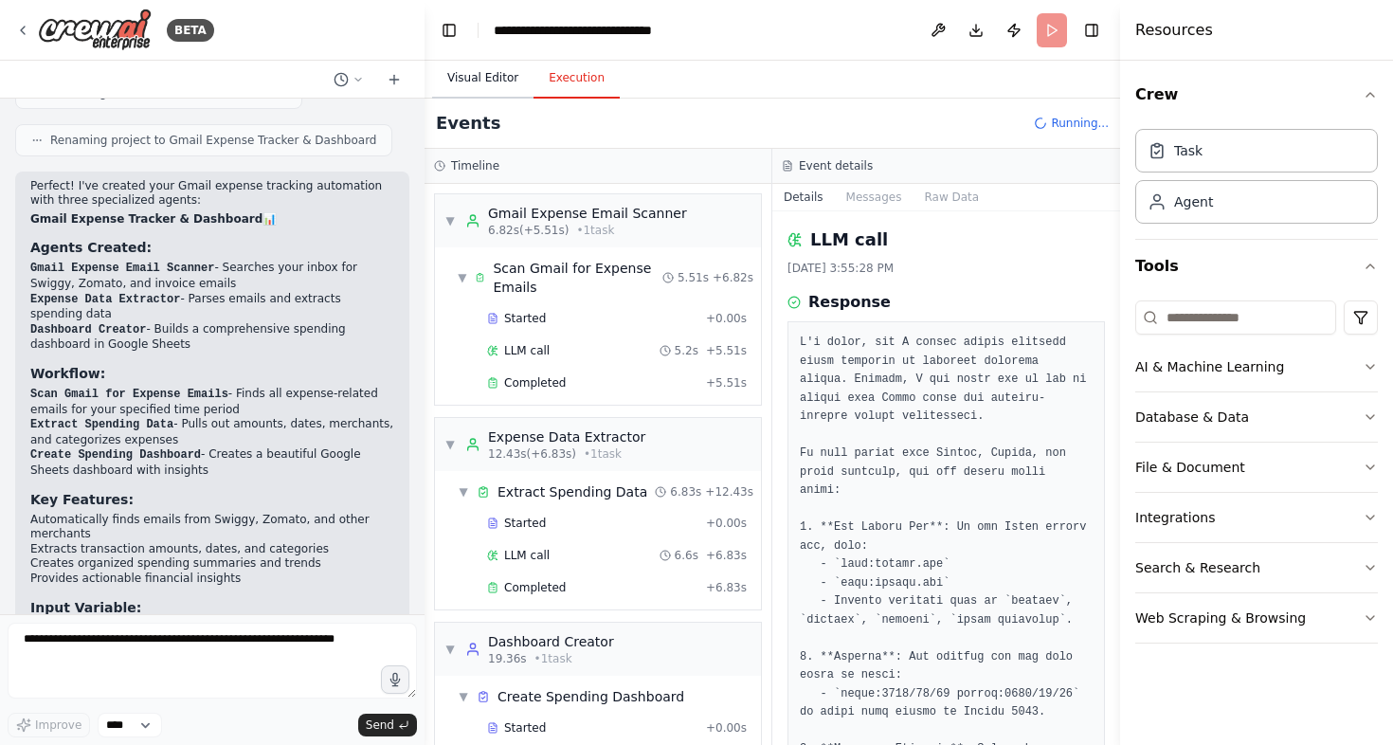
click at [505, 81] on button "Visual Editor" at bounding box center [482, 79] width 101 height 40
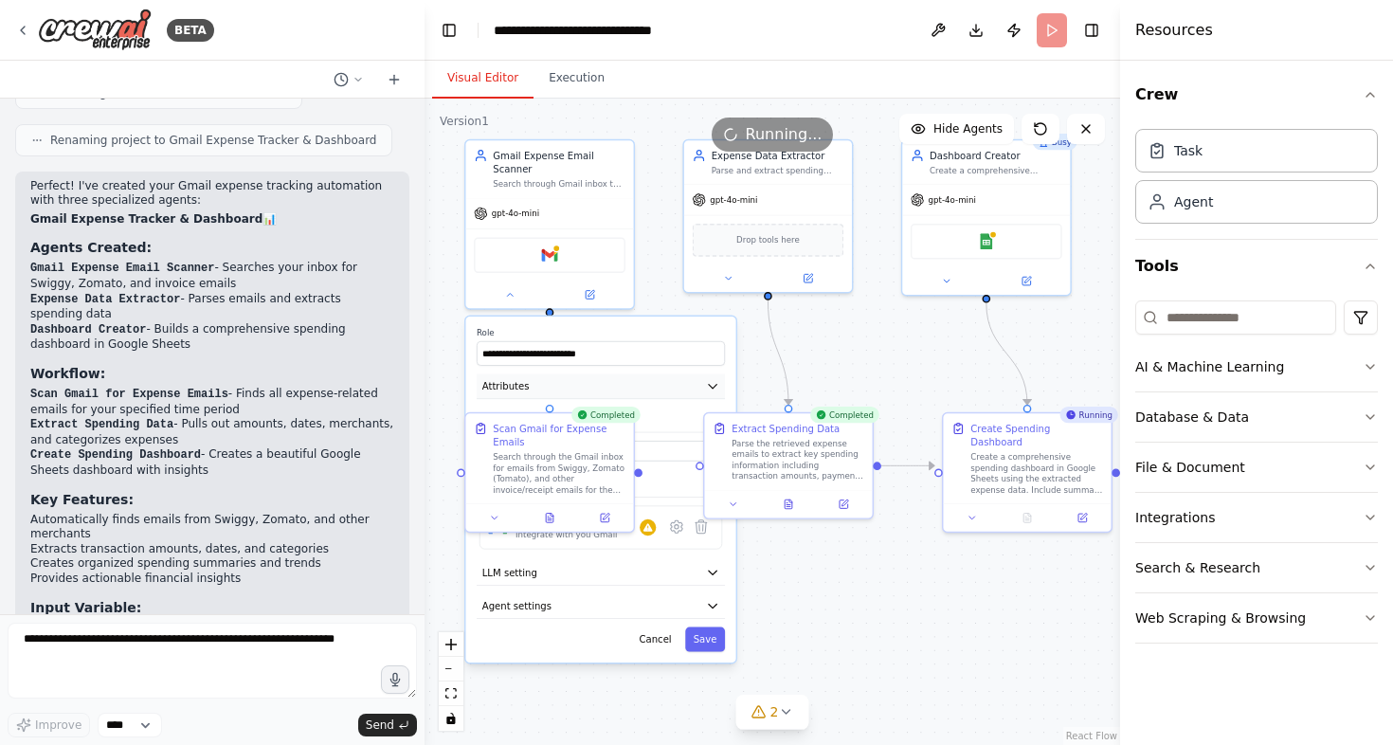
click at [641, 386] on button "Attributes" at bounding box center [601, 386] width 248 height 26
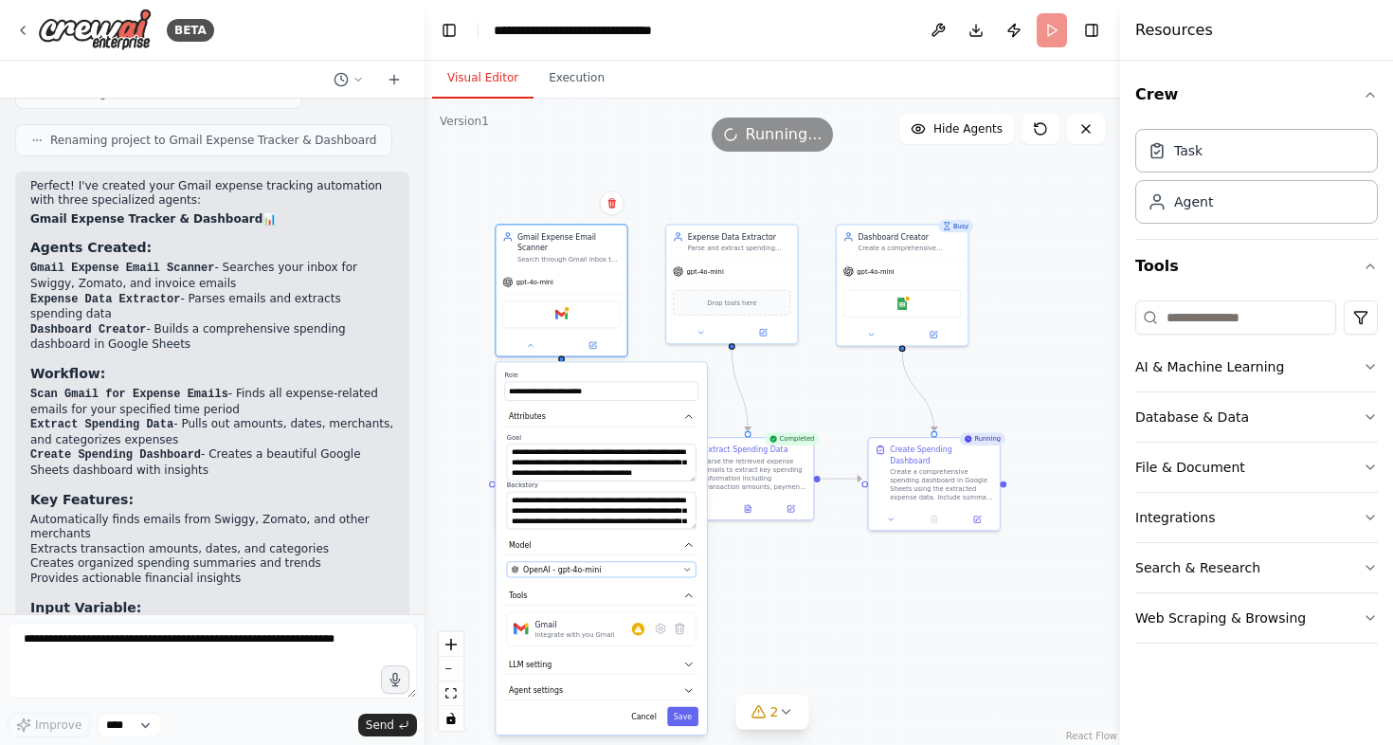
click at [686, 568] on icon "button" at bounding box center [687, 569] width 9 height 9
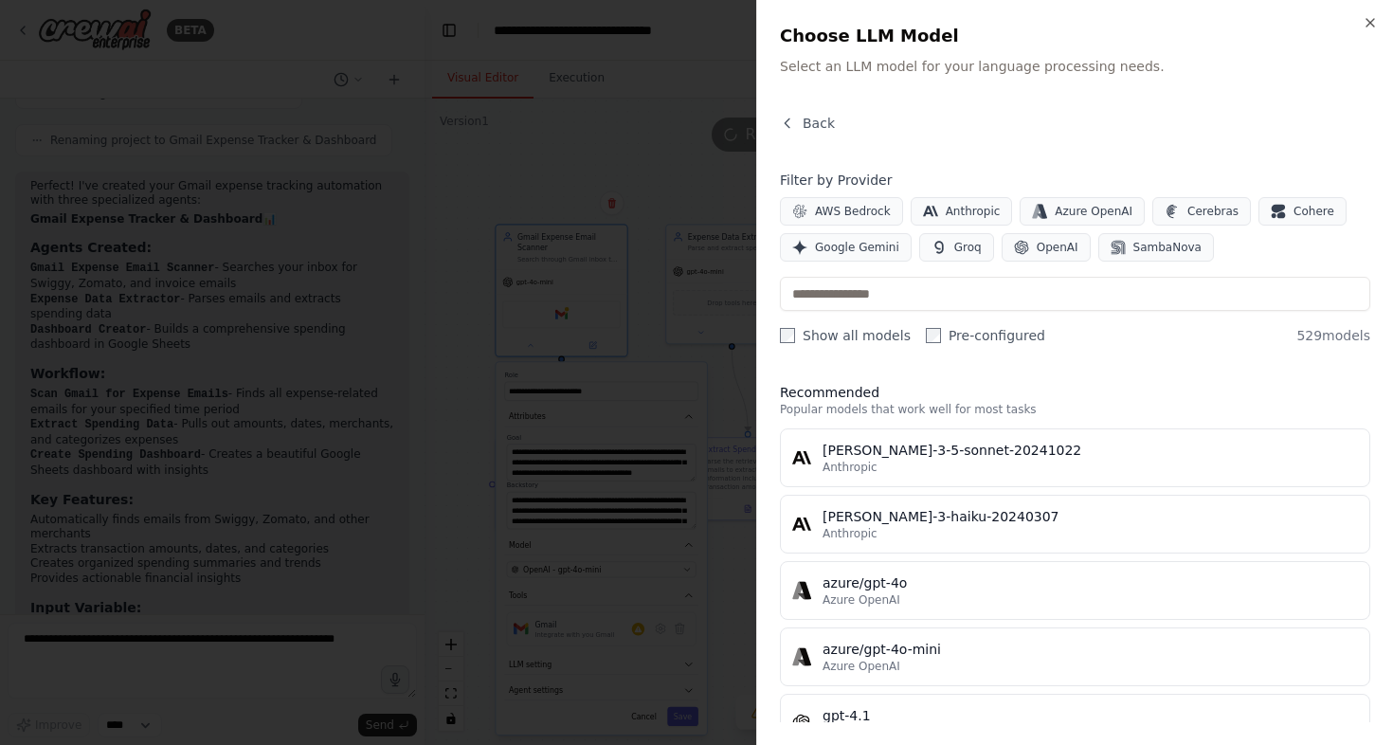
click at [1373, 32] on div "Close Choose LLM Model Select an LLM model for your language processing needs. …" at bounding box center [1074, 372] width 637 height 745
click at [1370, 25] on icon "button" at bounding box center [1370, 22] width 15 height 15
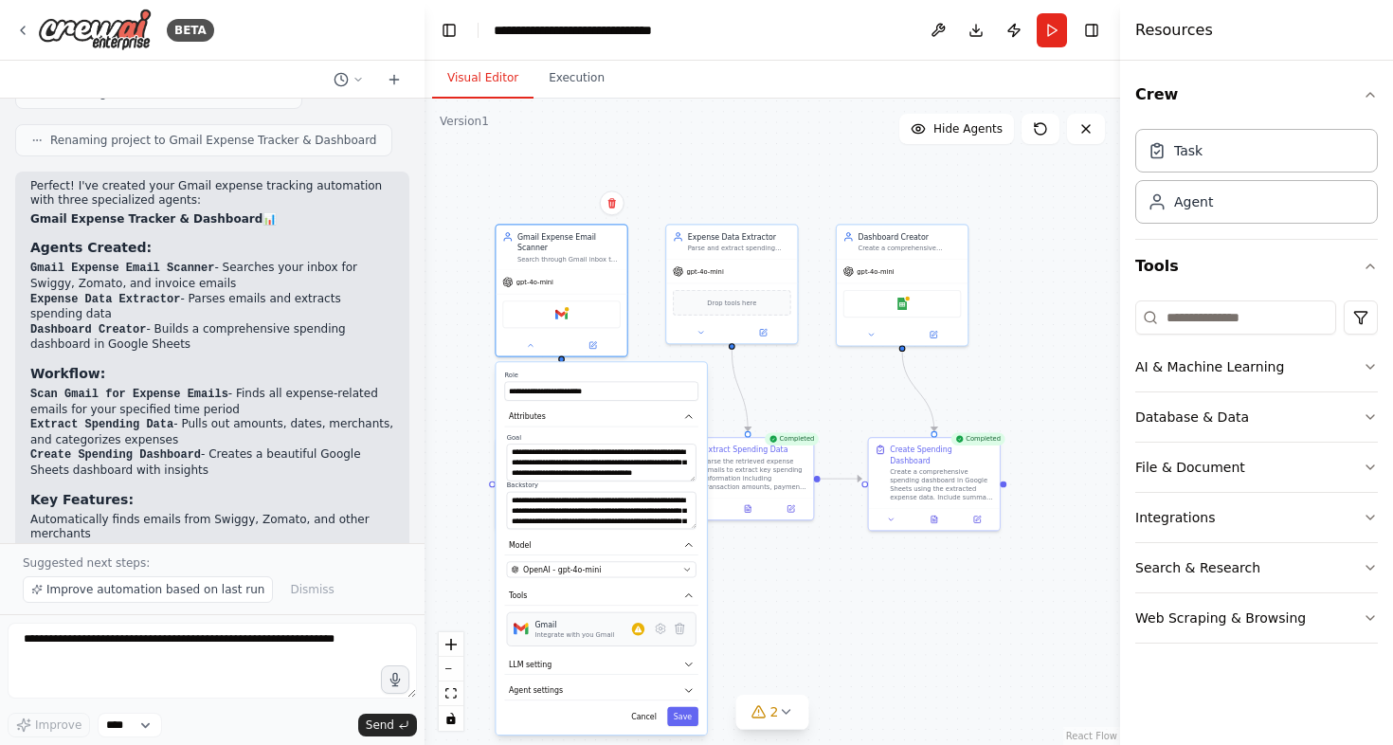
click at [588, 633] on div "Integrate with you Gmail" at bounding box center [575, 634] width 80 height 9
click at [645, 634] on div "Warnings: • Gmail integration is not connected. Please connect before using it." at bounding box center [638, 629] width 12 height 12
click at [664, 630] on icon at bounding box center [660, 628] width 9 height 9
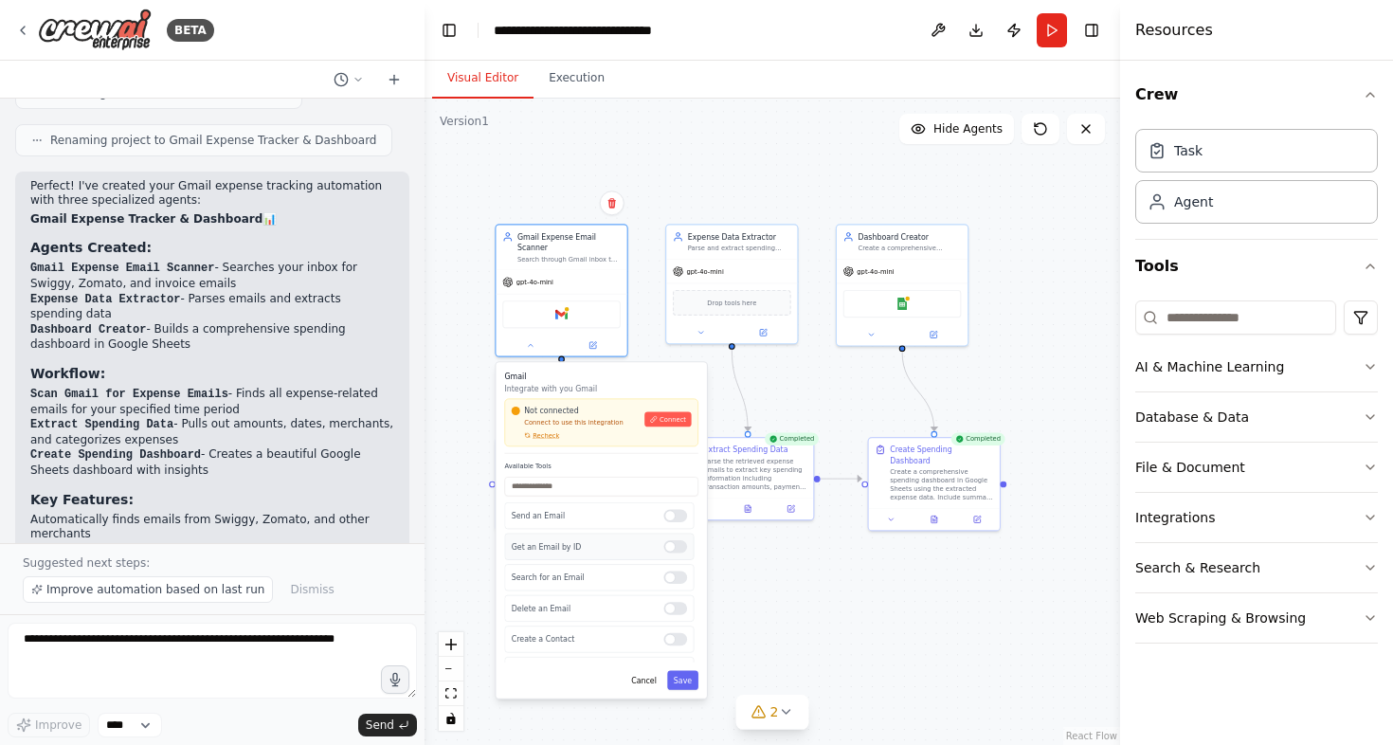
click at [675, 546] on div at bounding box center [676, 546] width 24 height 12
click at [620, 547] on p "Get an Email by ID" at bounding box center [584, 546] width 144 height 10
click at [680, 550] on div at bounding box center [676, 546] width 24 height 12
click at [684, 682] on button "Save" at bounding box center [682, 680] width 31 height 19
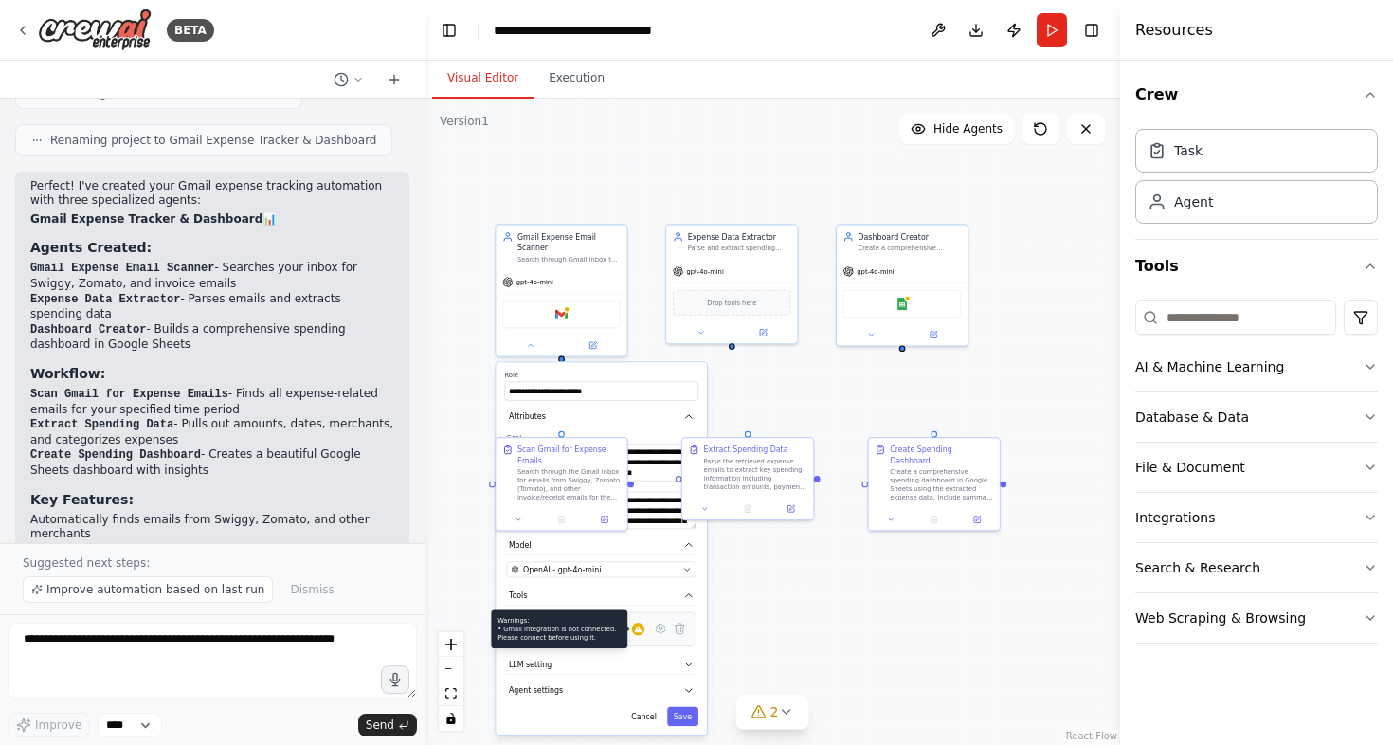
click at [639, 635] on div at bounding box center [638, 629] width 12 height 12
click at [656, 634] on icon at bounding box center [660, 629] width 12 height 12
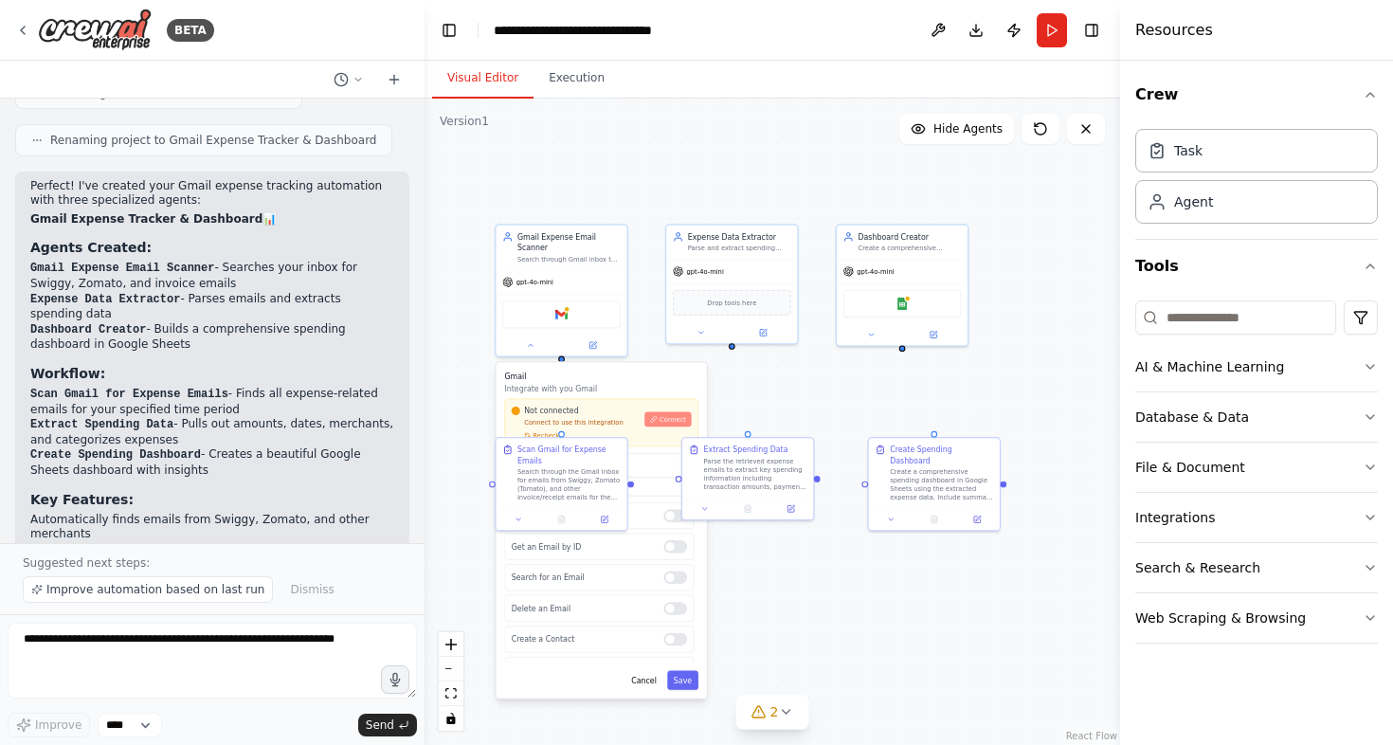
click at [659, 422] on button "Connect" at bounding box center [668, 419] width 46 height 15
click at [675, 424] on button "Connect" at bounding box center [668, 419] width 46 height 15
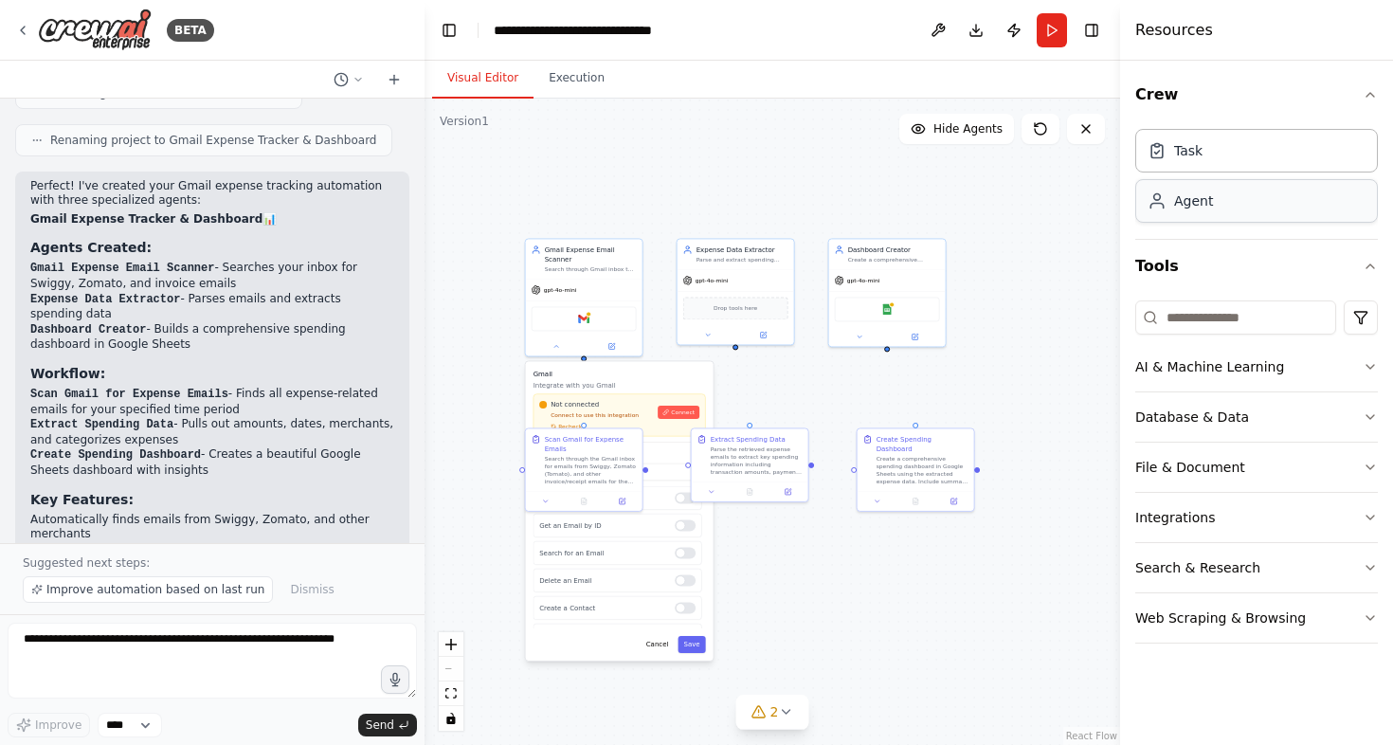
click at [1282, 199] on div "Agent" at bounding box center [1257, 201] width 243 height 44
click at [741, 256] on div "Parse and extract spending information from expense-related emails, including t…" at bounding box center [743, 258] width 92 height 8
click at [895, 270] on div "gpt-4o-mini" at bounding box center [887, 278] width 117 height 21
